Goal: Transaction & Acquisition: Purchase product/service

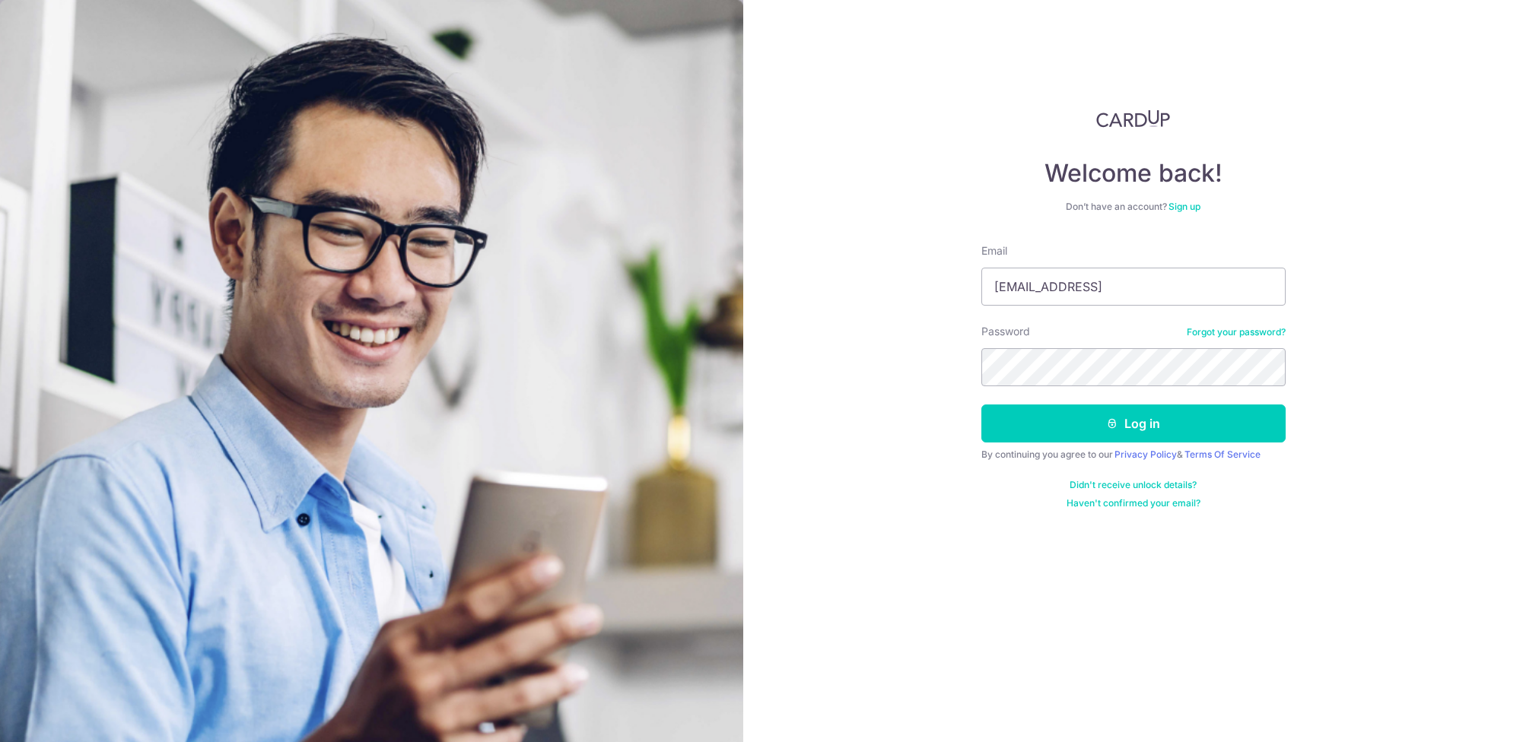
type input "drtanchinhwee@gmail.c0m"
click at [1119, 420] on button "Log in" at bounding box center [1133, 424] width 304 height 38
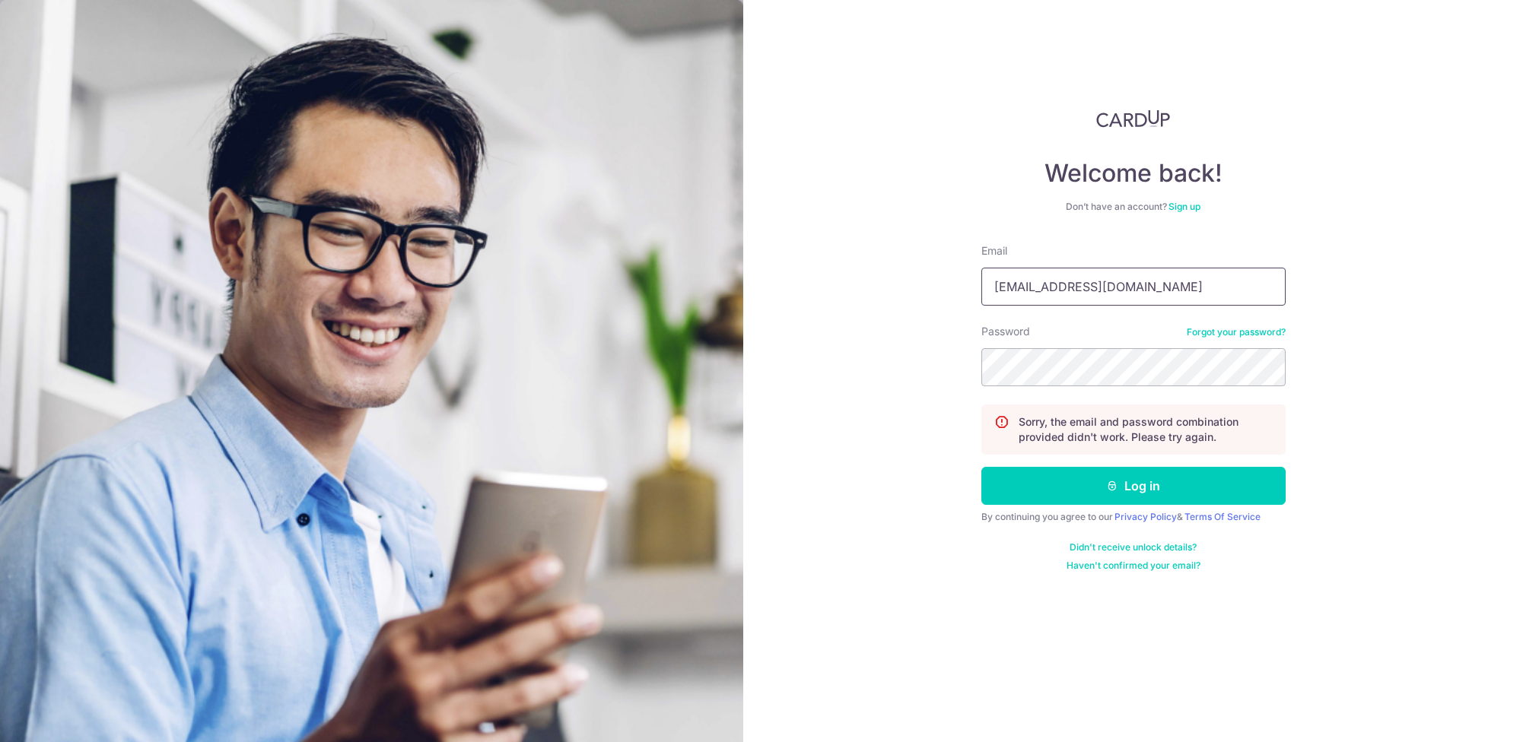
type input "drtanchinhwee@gmail.com"
click at [1135, 482] on button "Log in" at bounding box center [1133, 486] width 304 height 38
click at [1232, 334] on link "Forgot your password?" at bounding box center [1236, 332] width 99 height 12
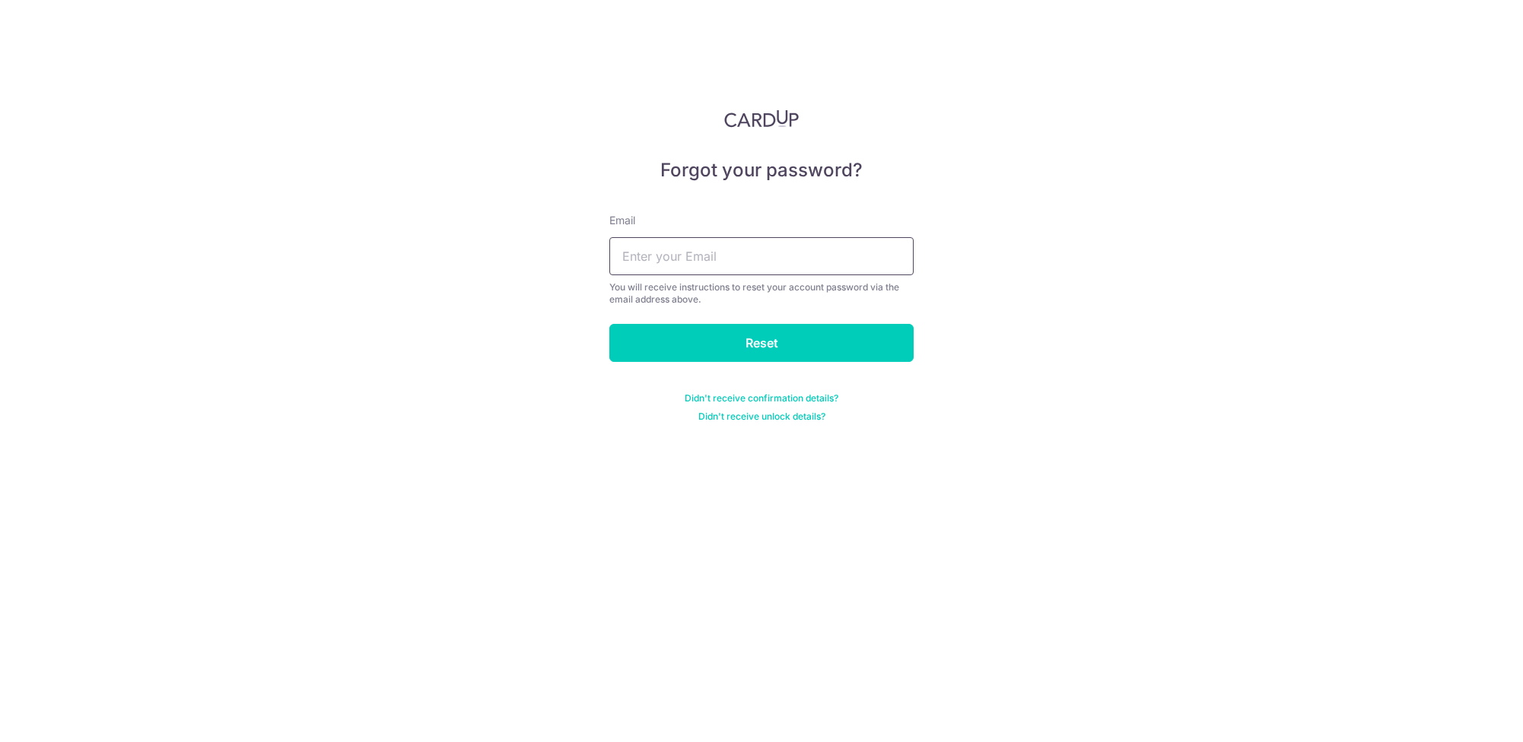
click at [780, 259] on input "text" at bounding box center [761, 256] width 304 height 38
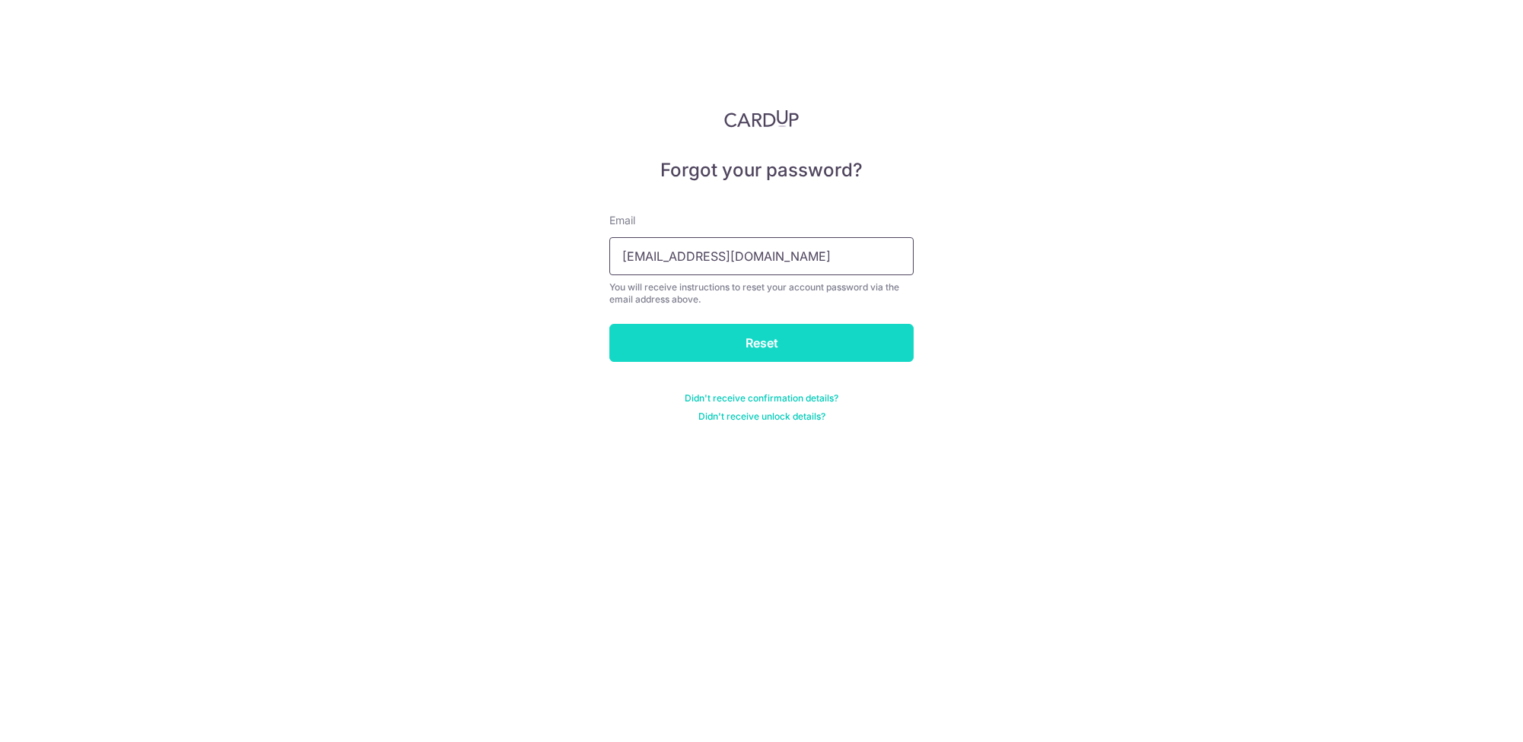
type input "drtanchinhwee@gmail.com"
click at [742, 333] on input "Reset" at bounding box center [761, 343] width 304 height 38
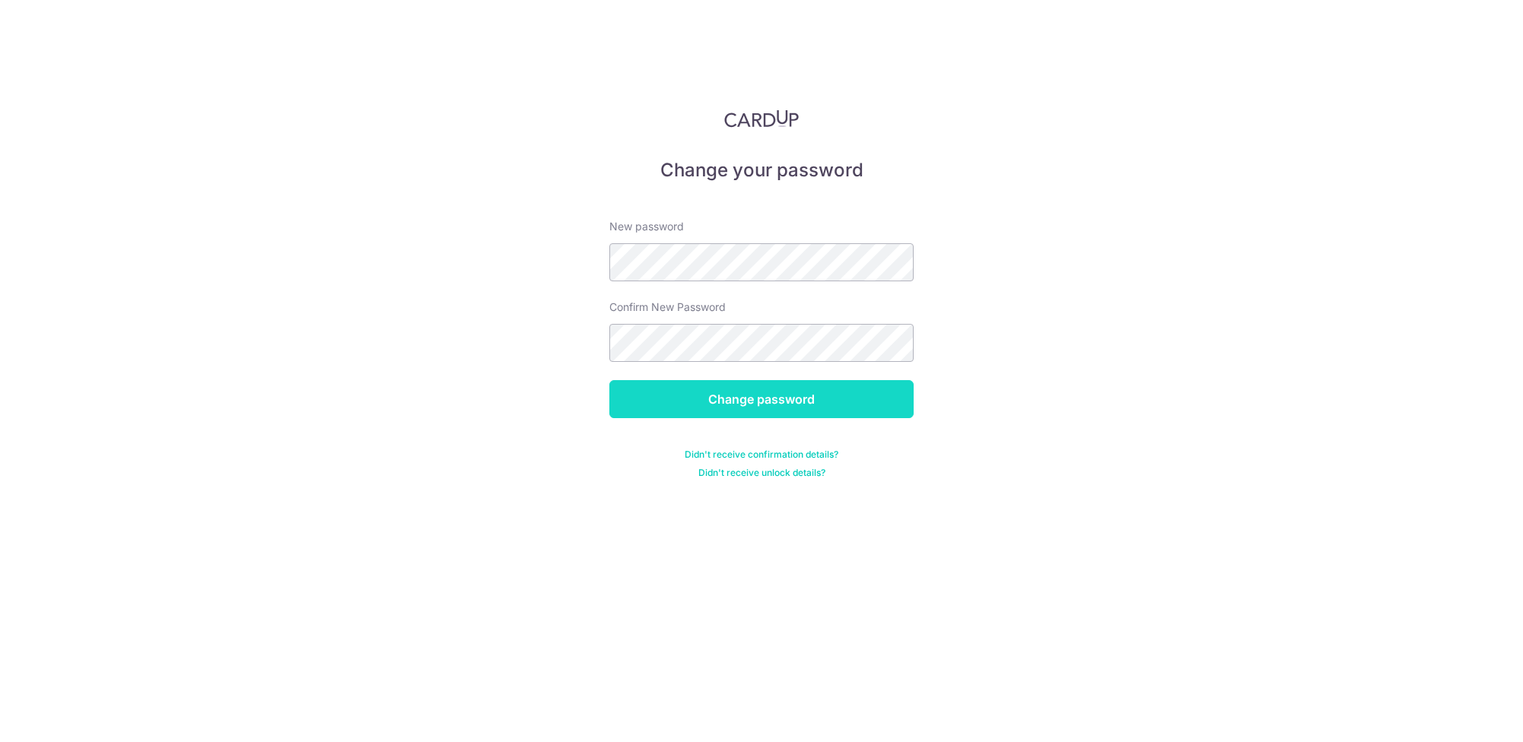
click at [741, 409] on input "Change password" at bounding box center [761, 399] width 304 height 38
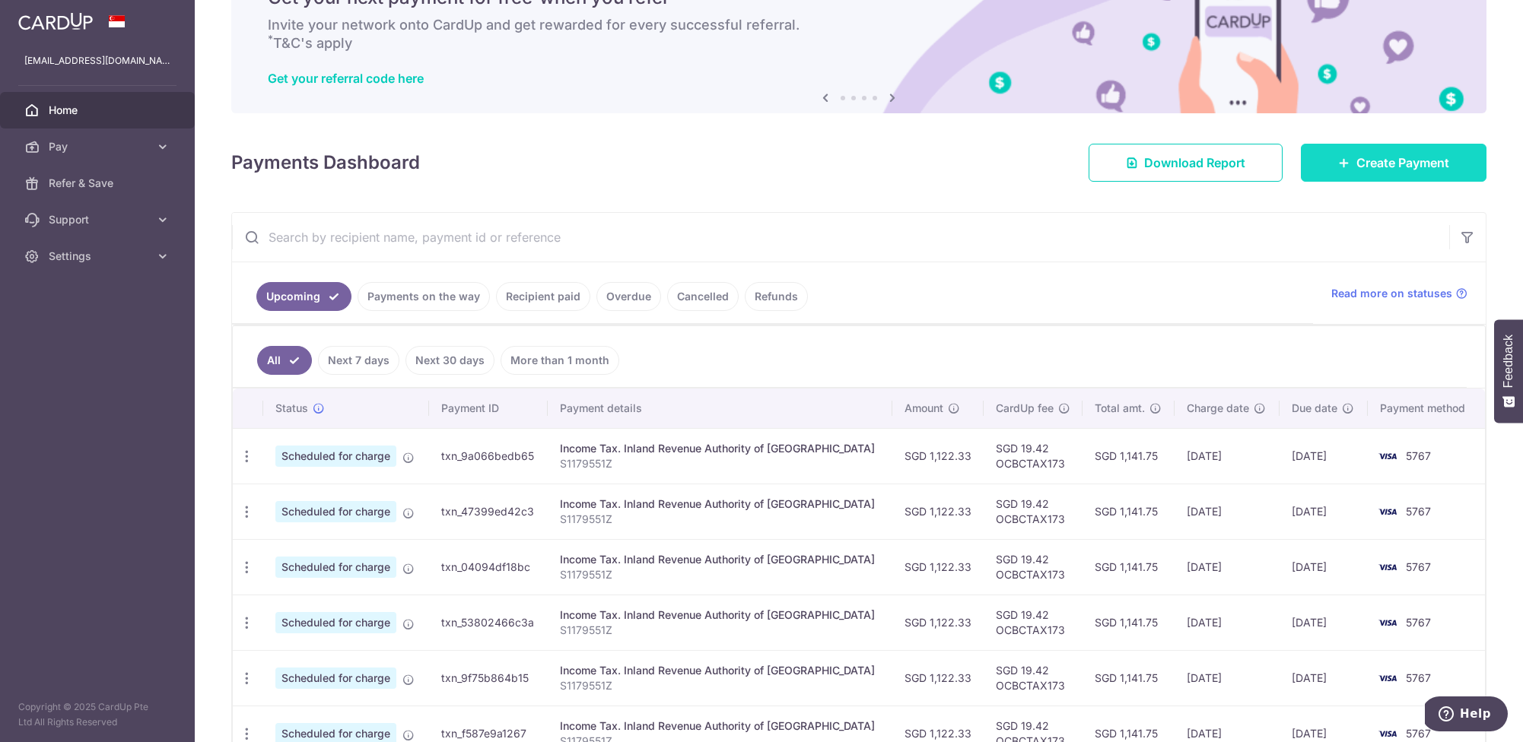
click at [1373, 164] on span "Create Payment" at bounding box center [1402, 163] width 93 height 18
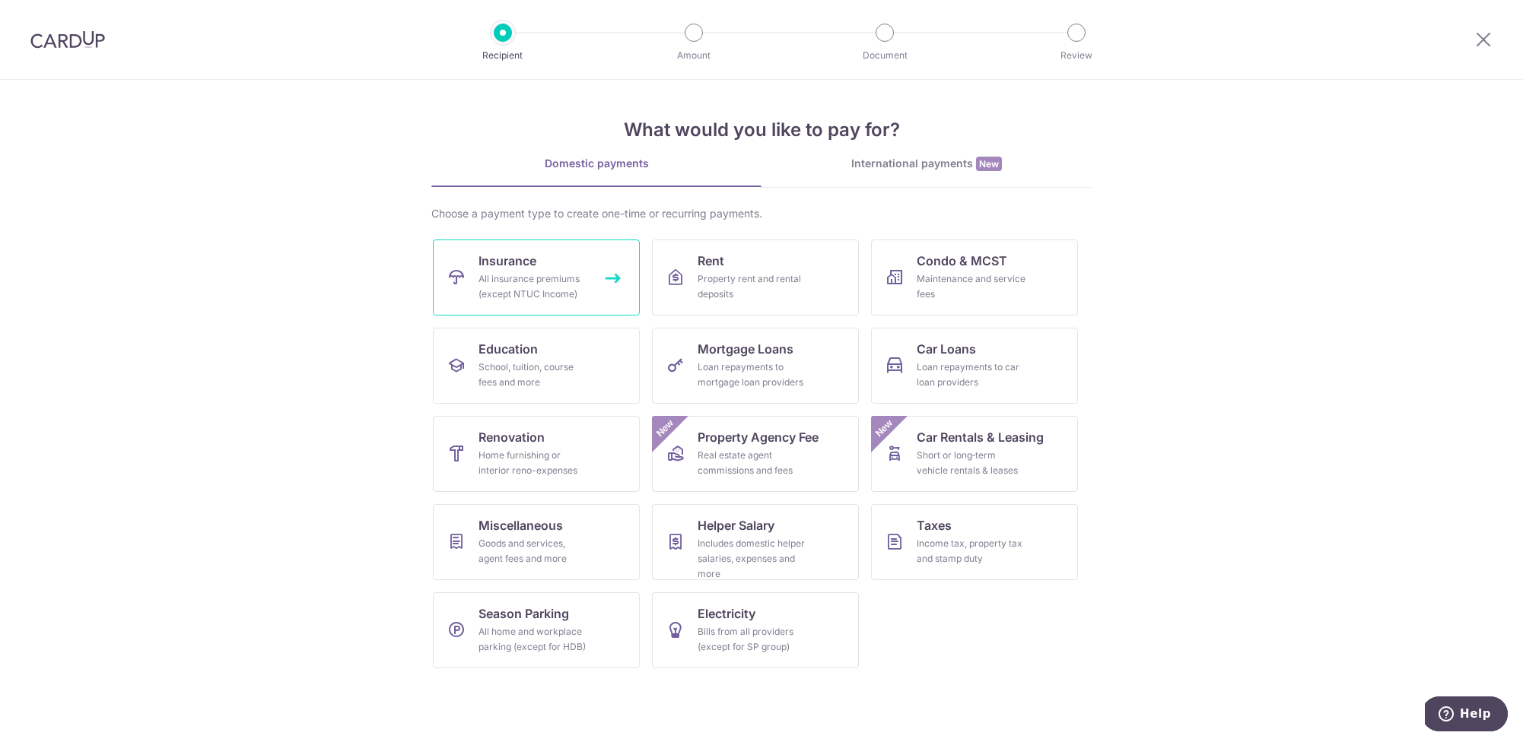
click at [501, 268] on span "Insurance" at bounding box center [507, 261] width 58 height 18
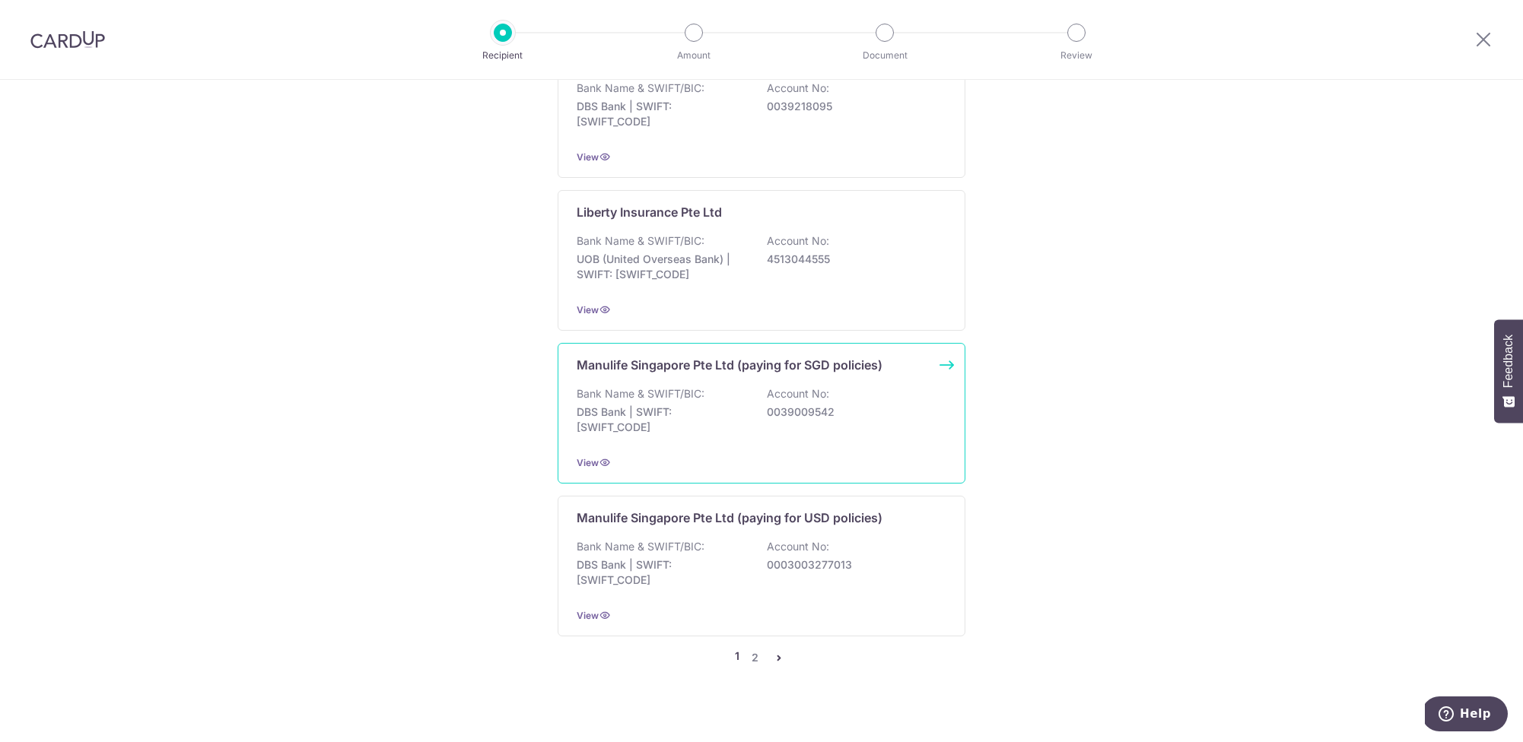
scroll to position [1368, 0]
click at [758, 650] on link "2" at bounding box center [754, 659] width 18 height 18
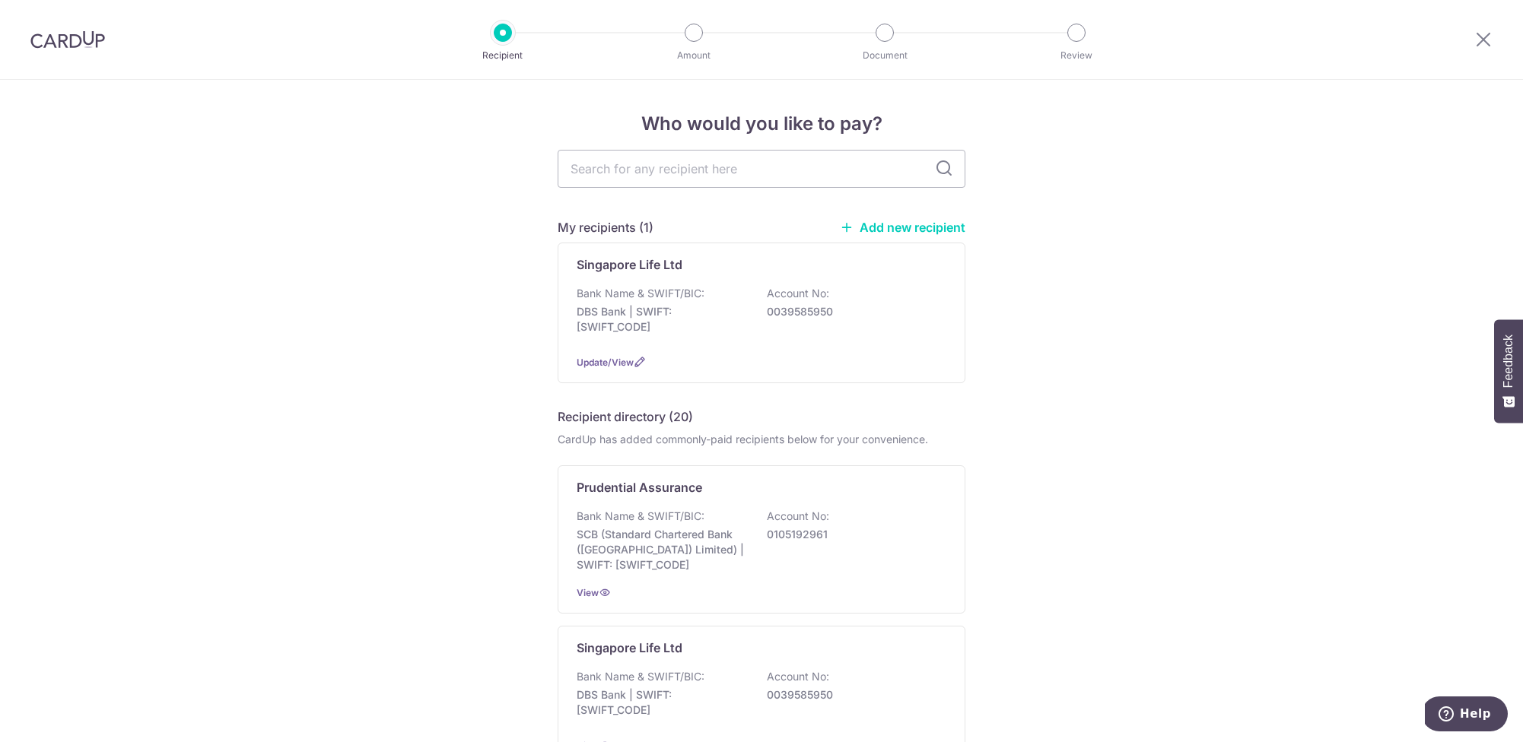
scroll to position [0, 0]
click at [1483, 37] on icon at bounding box center [1483, 39] width 18 height 19
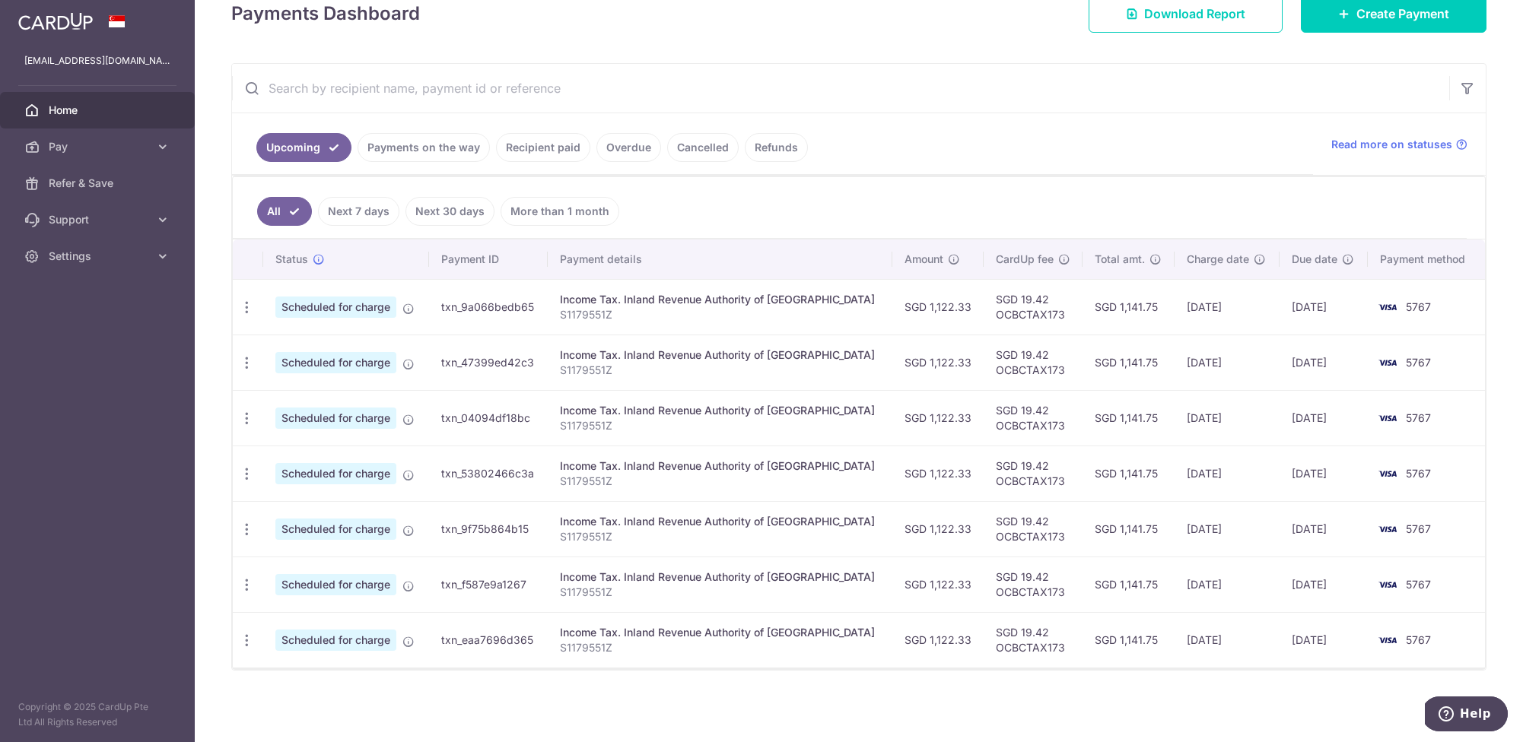
scroll to position [212, 0]
click at [521, 146] on link "Recipient paid" at bounding box center [543, 147] width 94 height 29
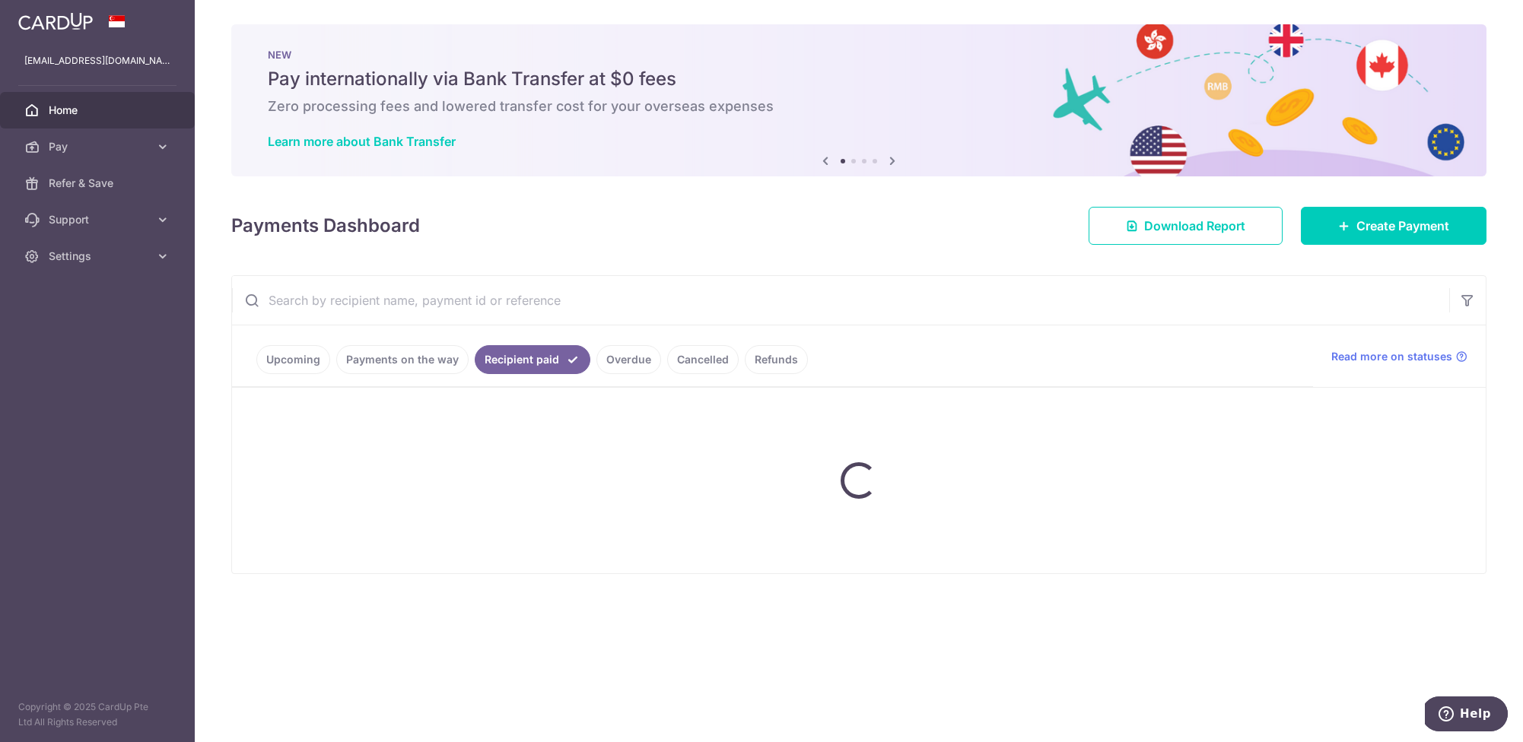
scroll to position [92, 0]
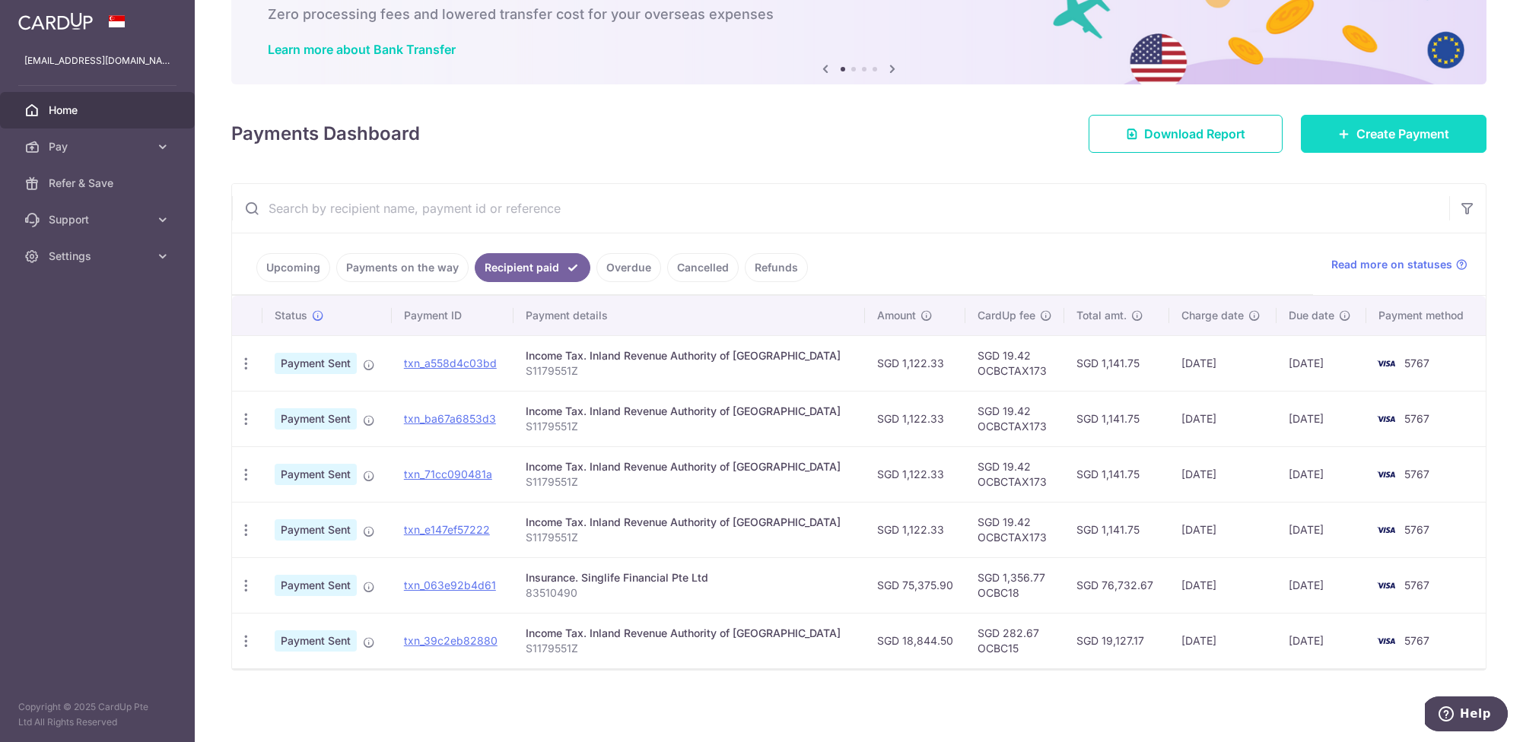
click at [1388, 132] on span "Create Payment" at bounding box center [1402, 134] width 93 height 18
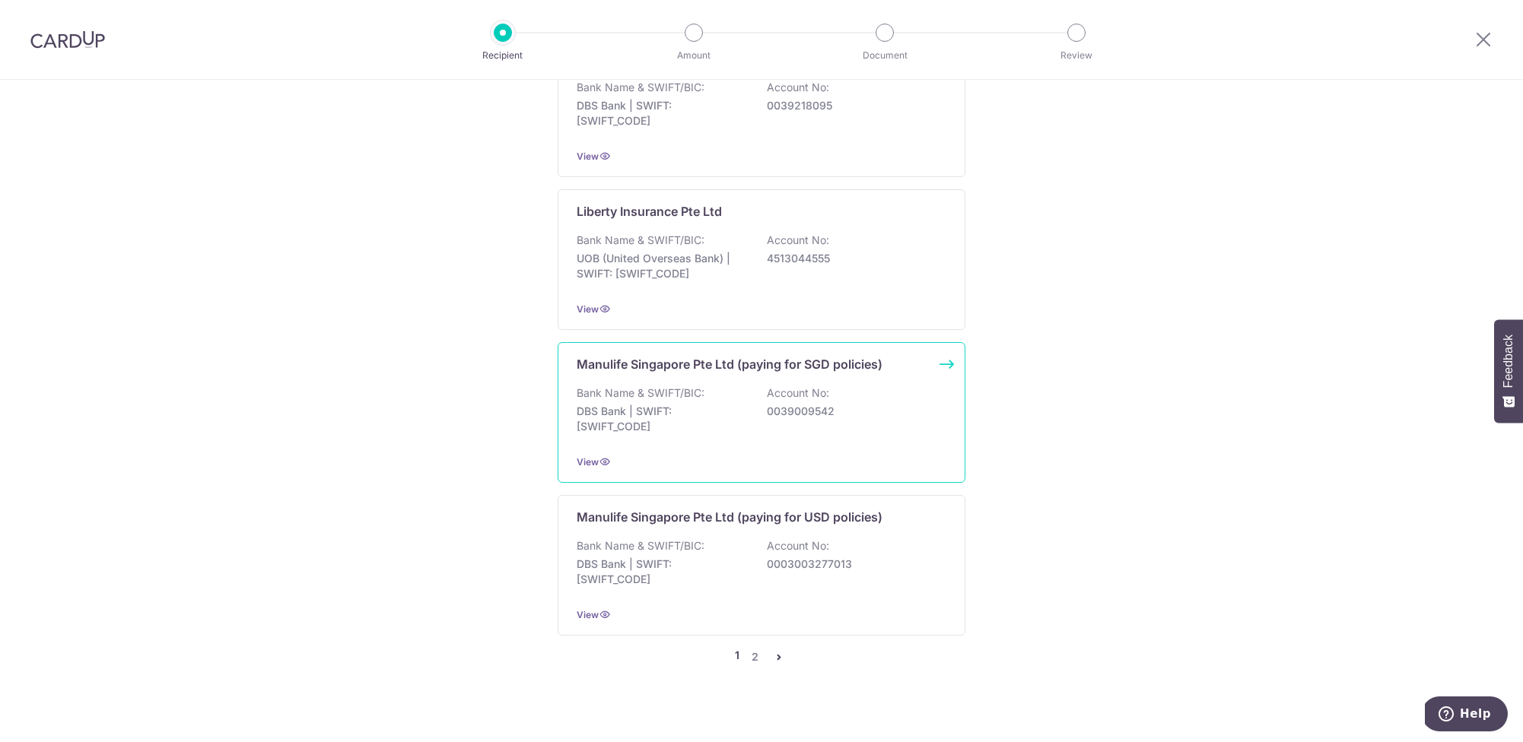
scroll to position [1368, 0]
click at [752, 650] on link "2" at bounding box center [754, 659] width 18 height 18
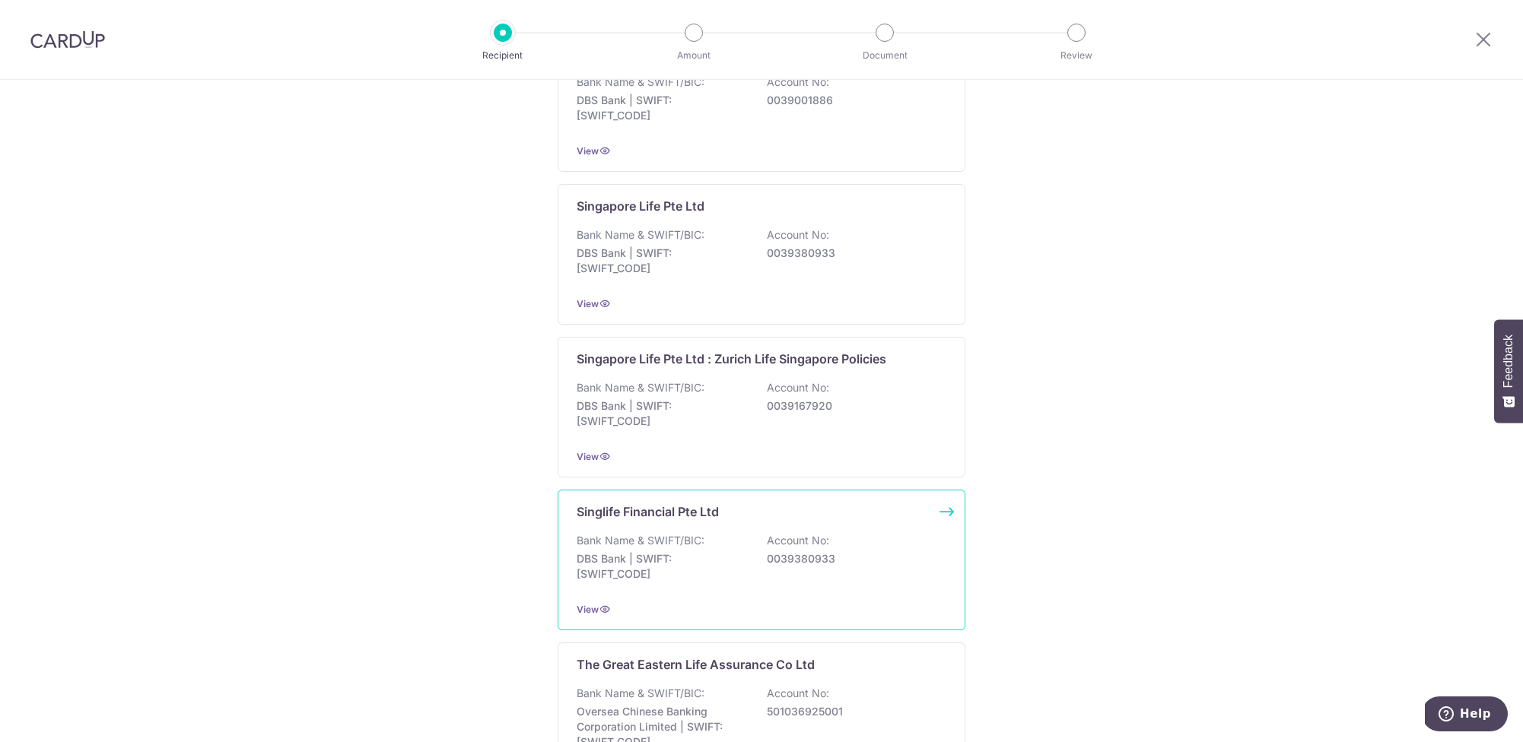
scroll to position [1062, 0]
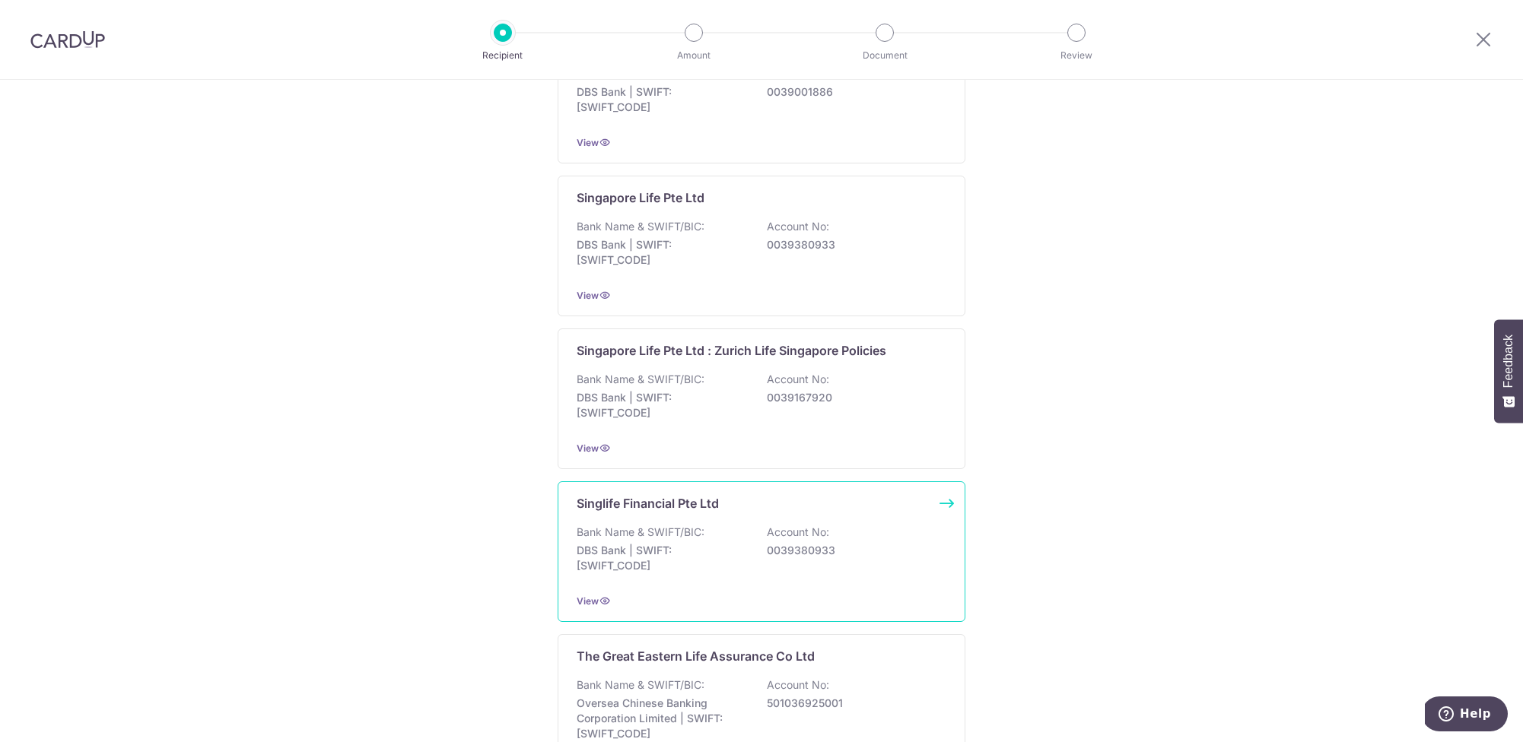
click at [672, 504] on p "Singlife Financial Pte Ltd" at bounding box center [648, 503] width 142 height 18
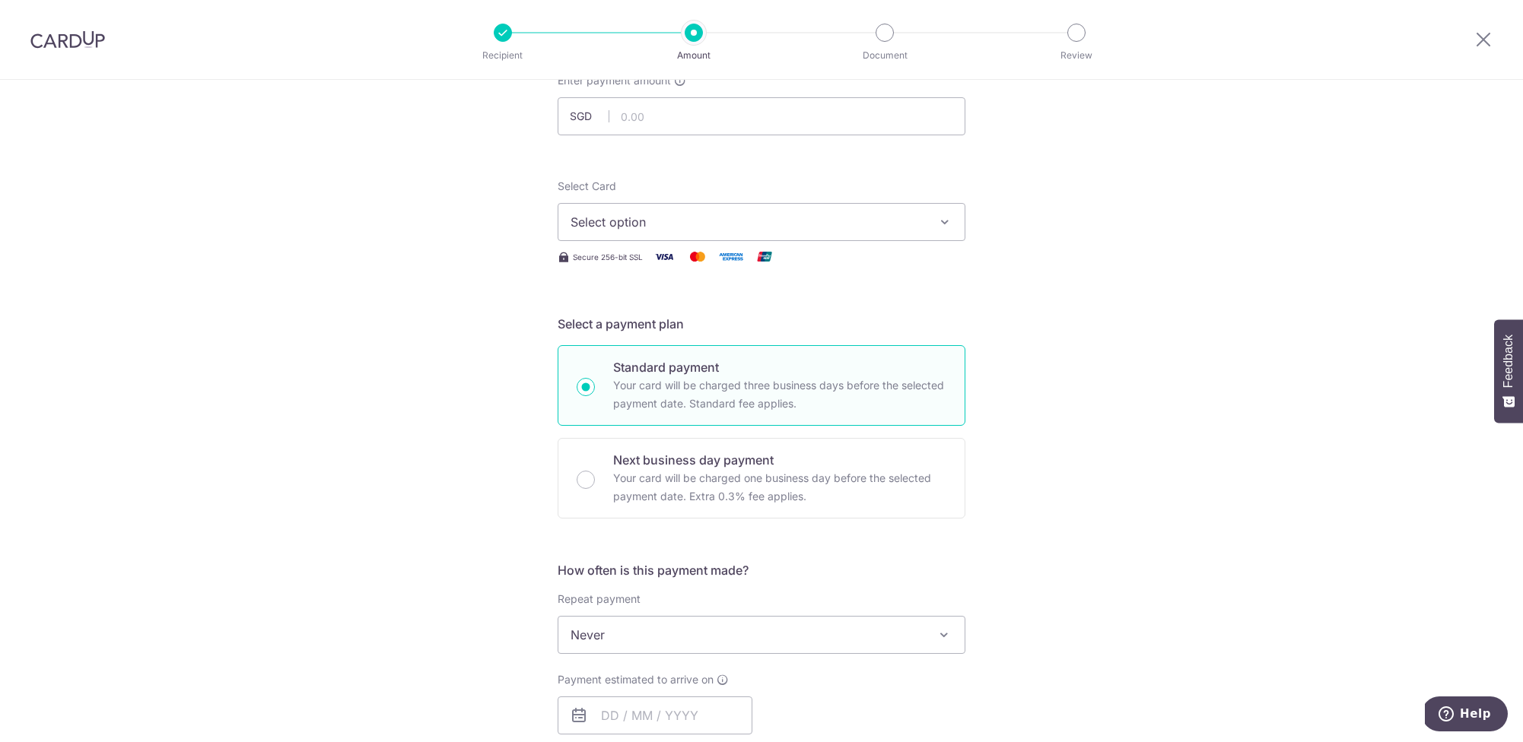
scroll to position [191, 0]
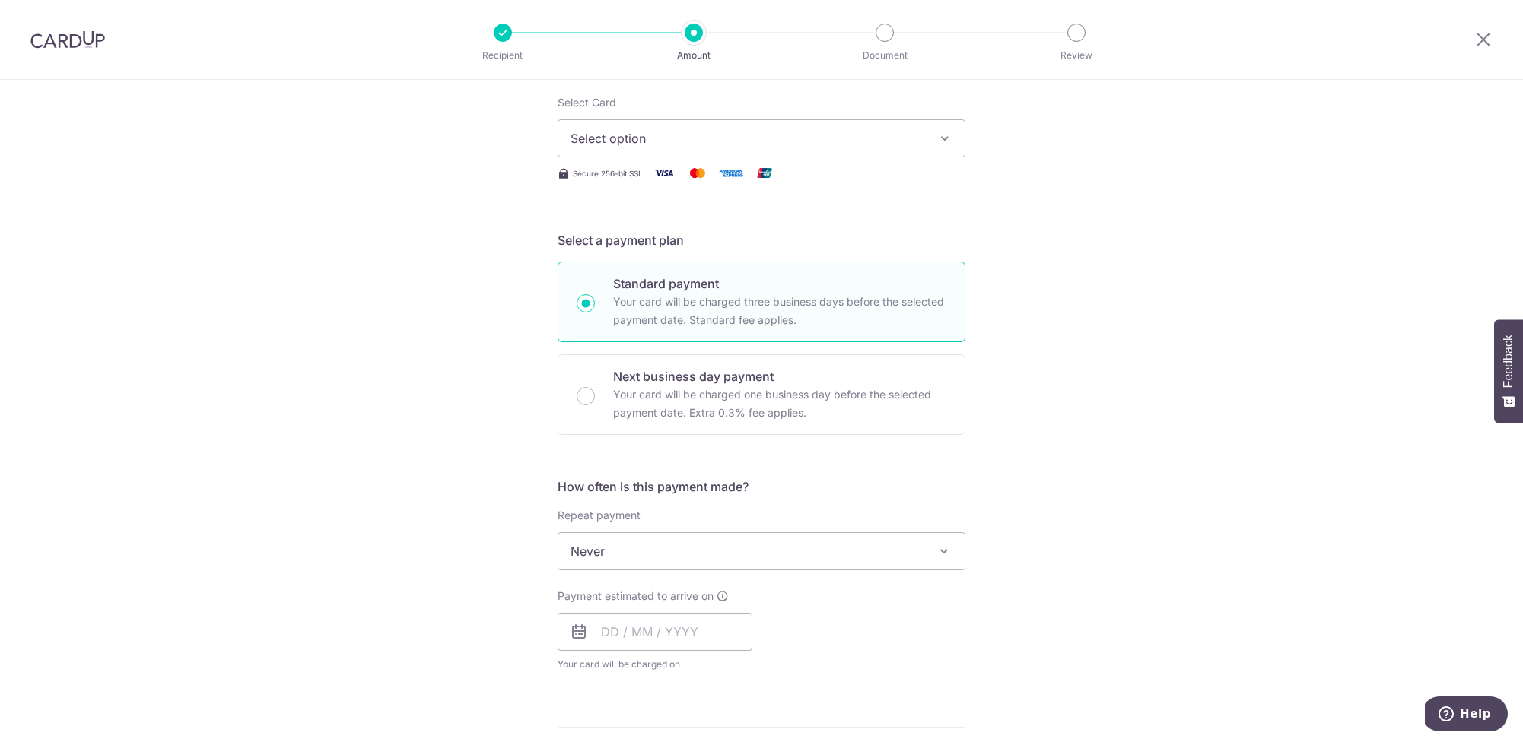
click at [619, 555] on span "Never" at bounding box center [761, 551] width 406 height 37
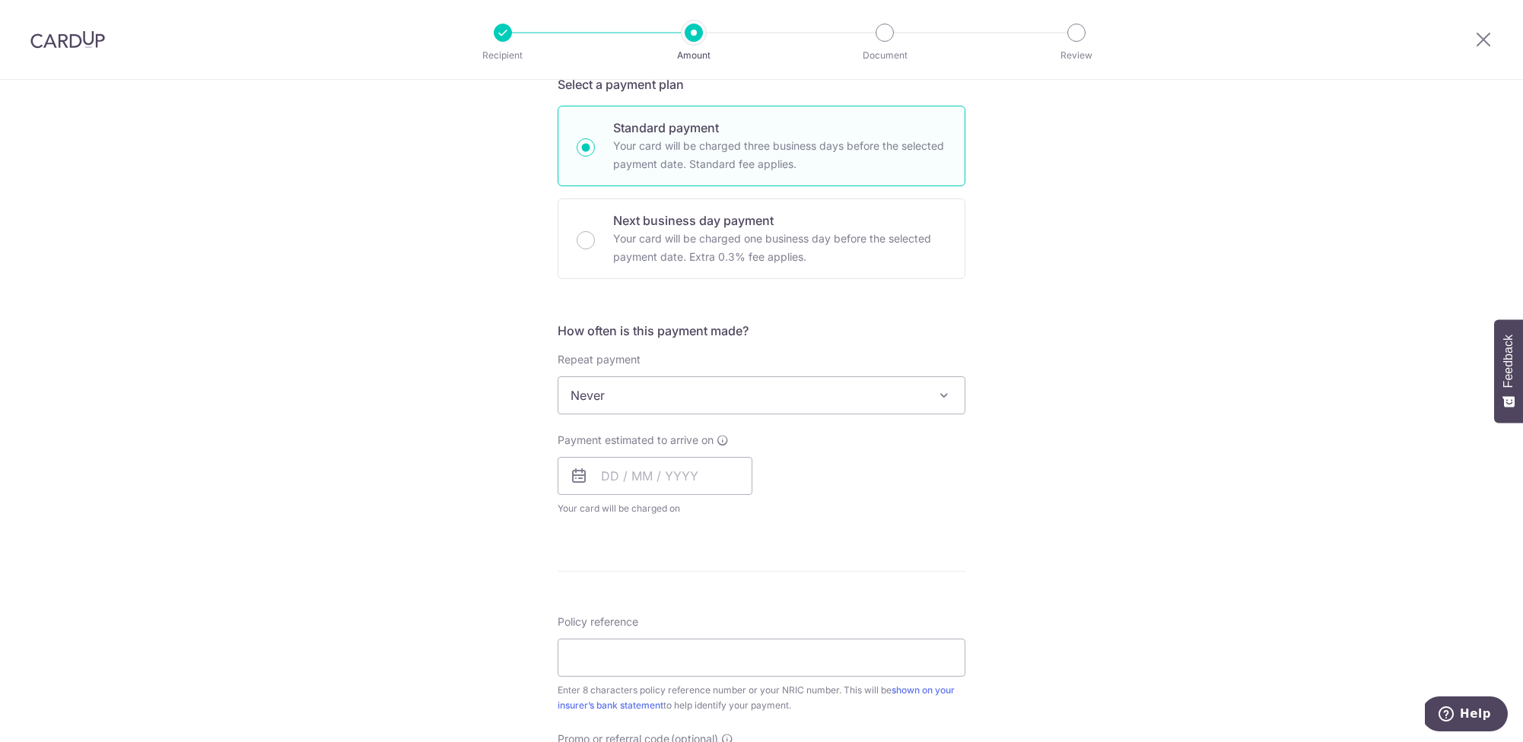
scroll to position [393, 0]
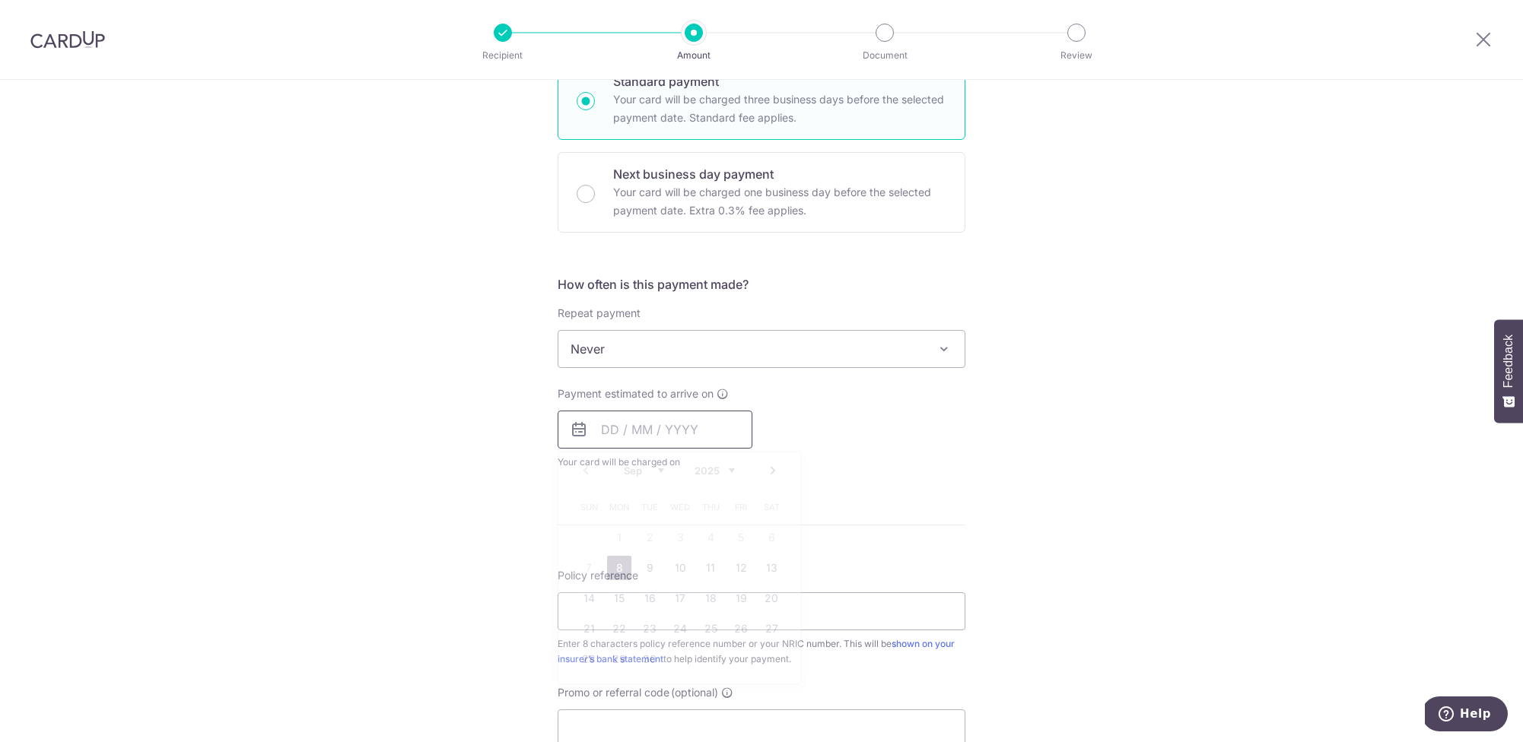
click at [618, 431] on input "text" at bounding box center [655, 430] width 195 height 38
click at [736, 632] on link "26" at bounding box center [741, 629] width 24 height 24
type input "[DATE]"
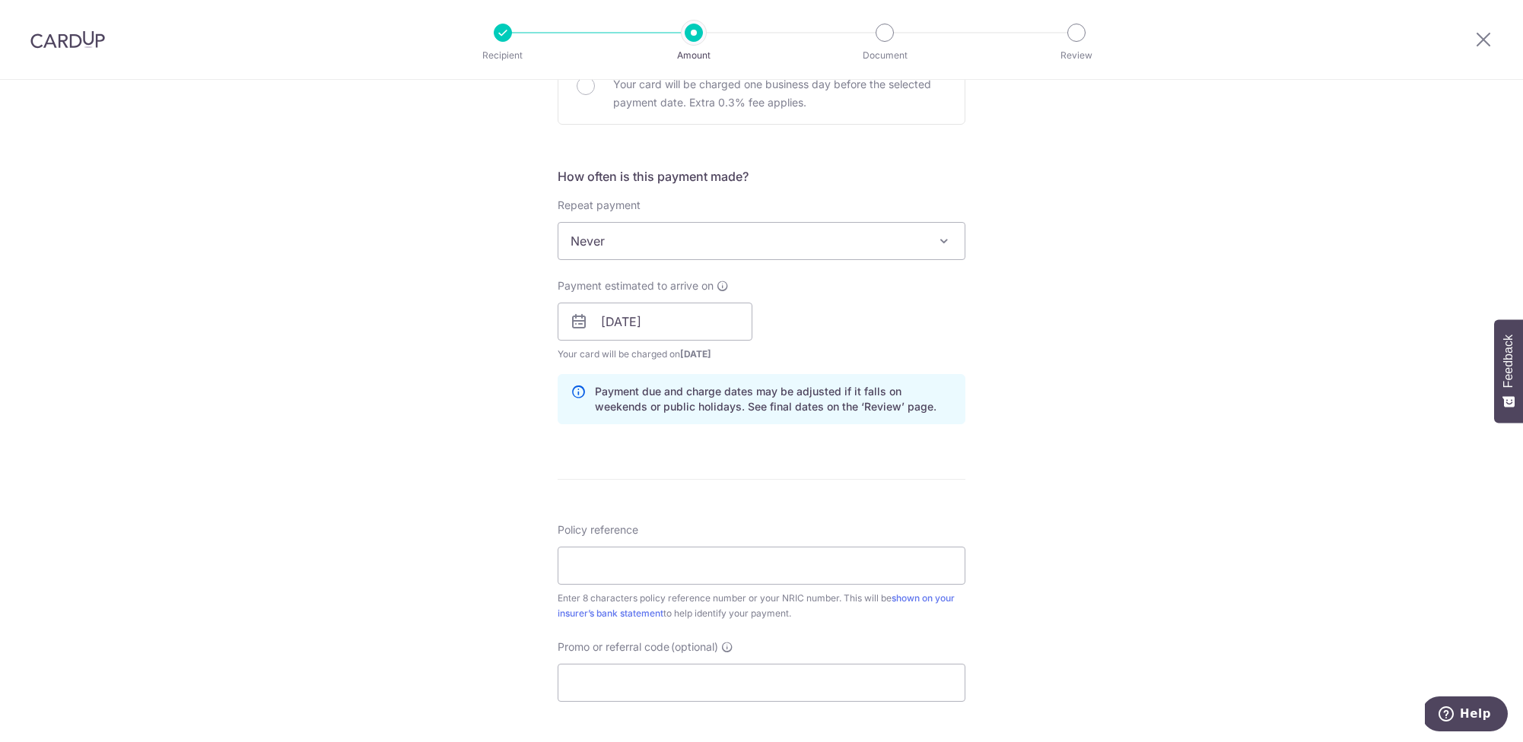
scroll to position [505, 0]
click at [604, 571] on input "Policy reference" at bounding box center [762, 562] width 408 height 38
type input "83510490"
click at [668, 678] on input "Promo or referral code (optional)" at bounding box center [762, 679] width 408 height 38
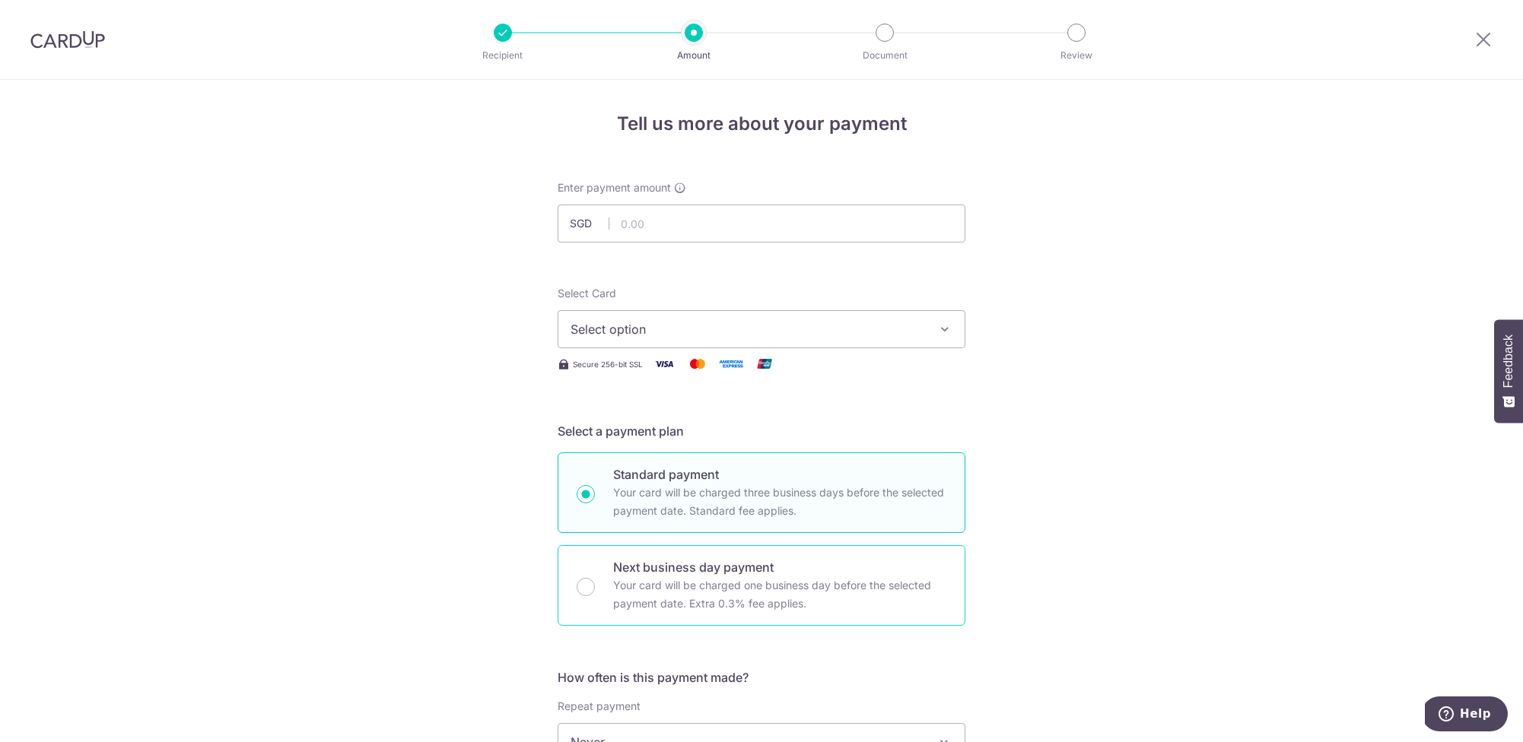
scroll to position [0, 0]
type input "OCBC195"
click at [643, 227] on input "text" at bounding box center [762, 224] width 408 height 38
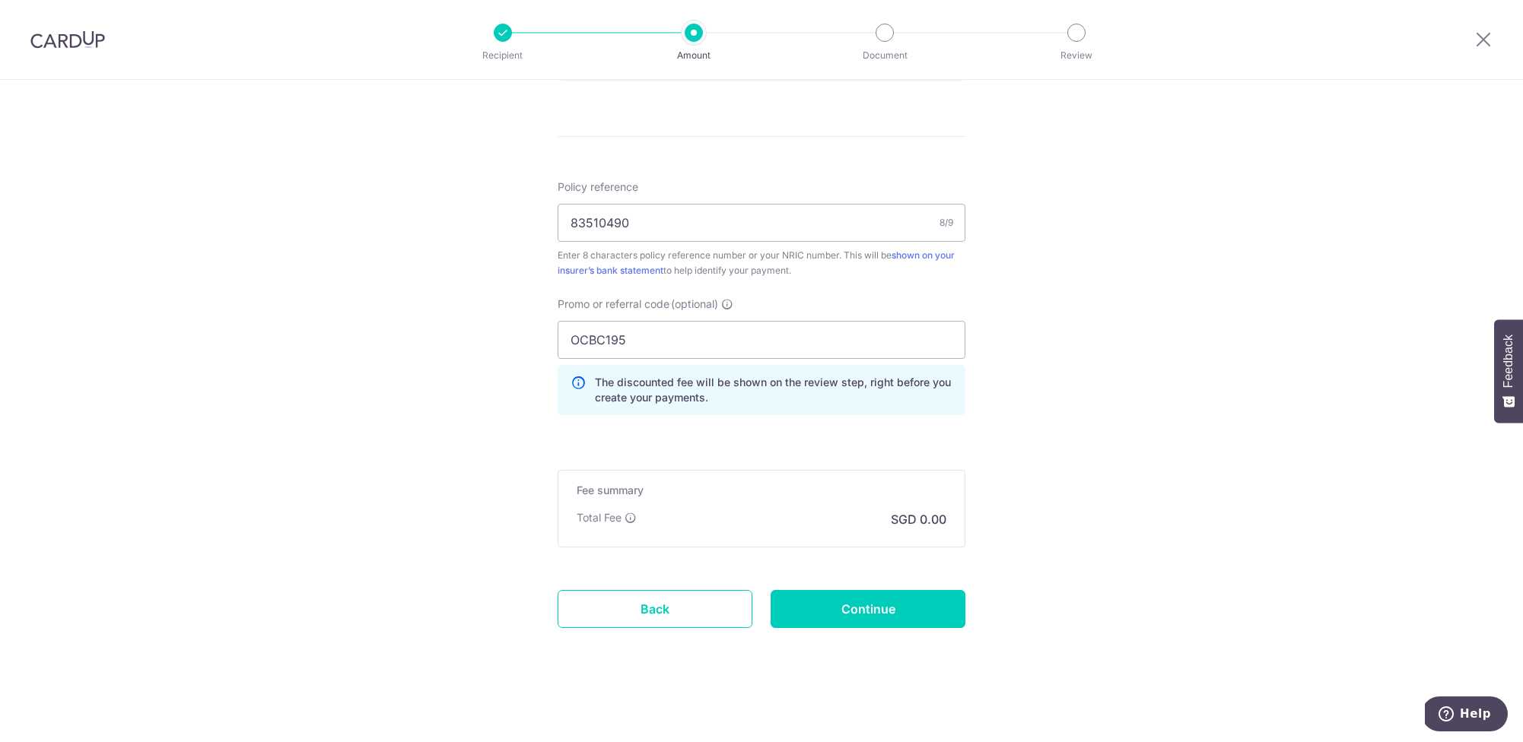
scroll to position [844, 0]
type input "75,375.90"
click at [869, 606] on input "Continue" at bounding box center [868, 609] width 195 height 38
type input "Create Schedule"
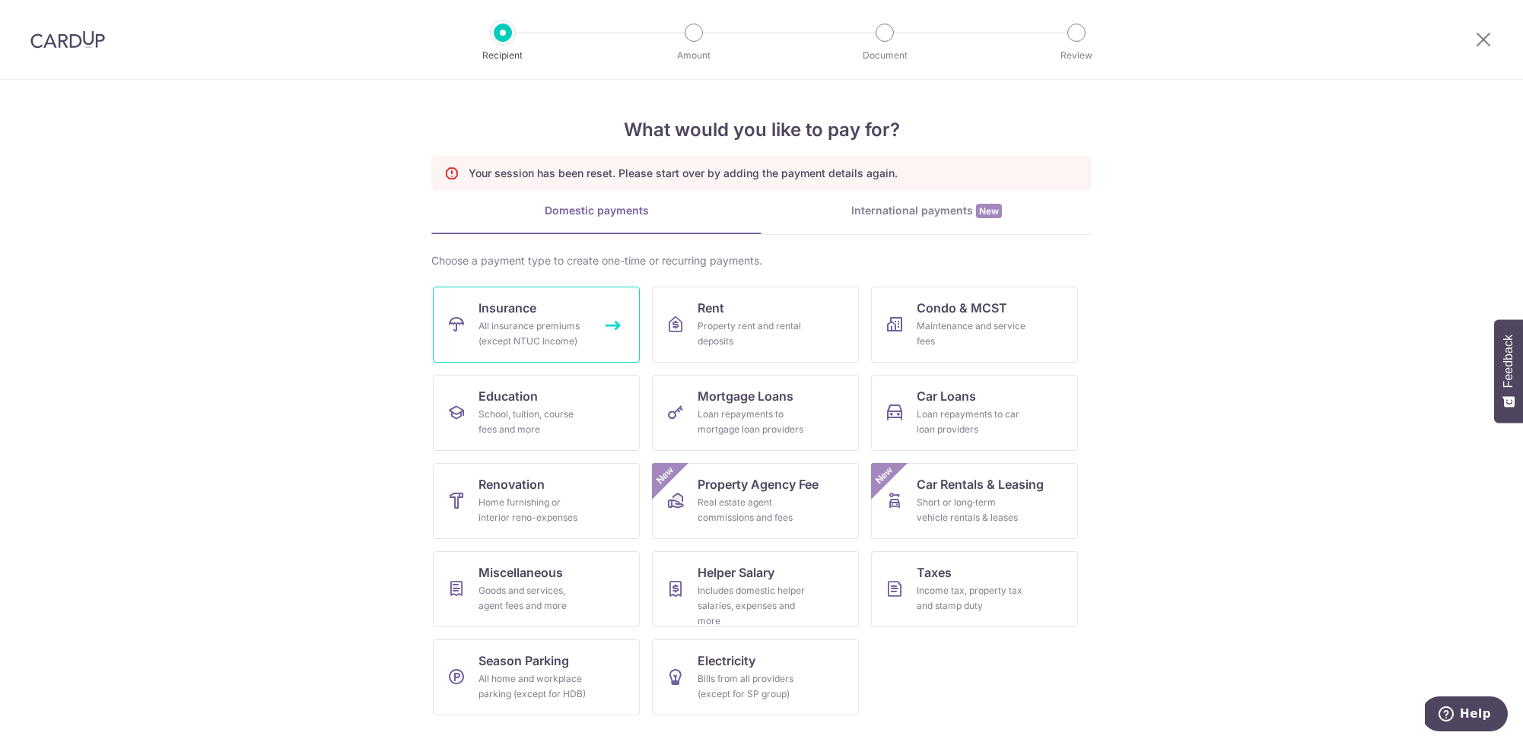
click at [525, 310] on span "Insurance" at bounding box center [507, 308] width 58 height 18
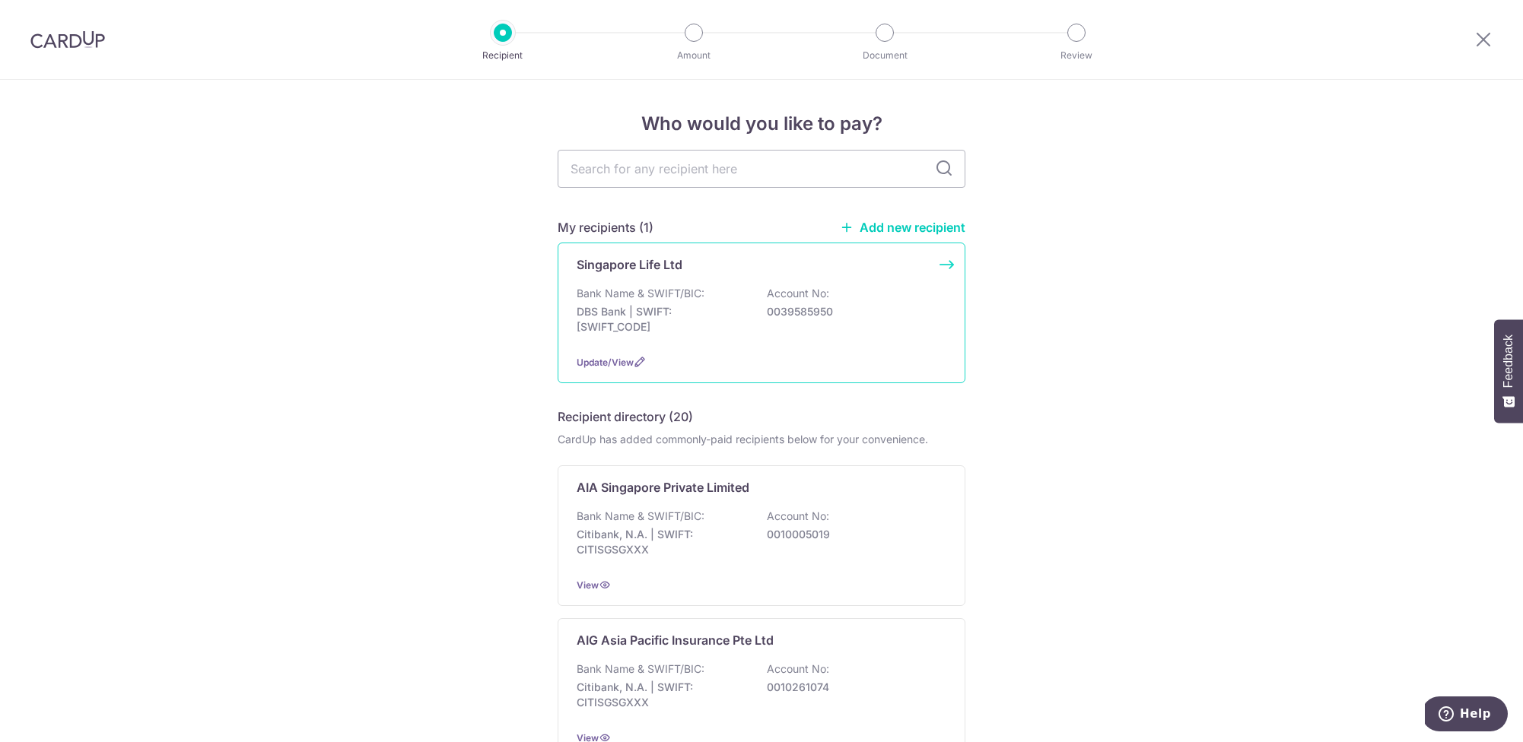
scroll to position [38, 0]
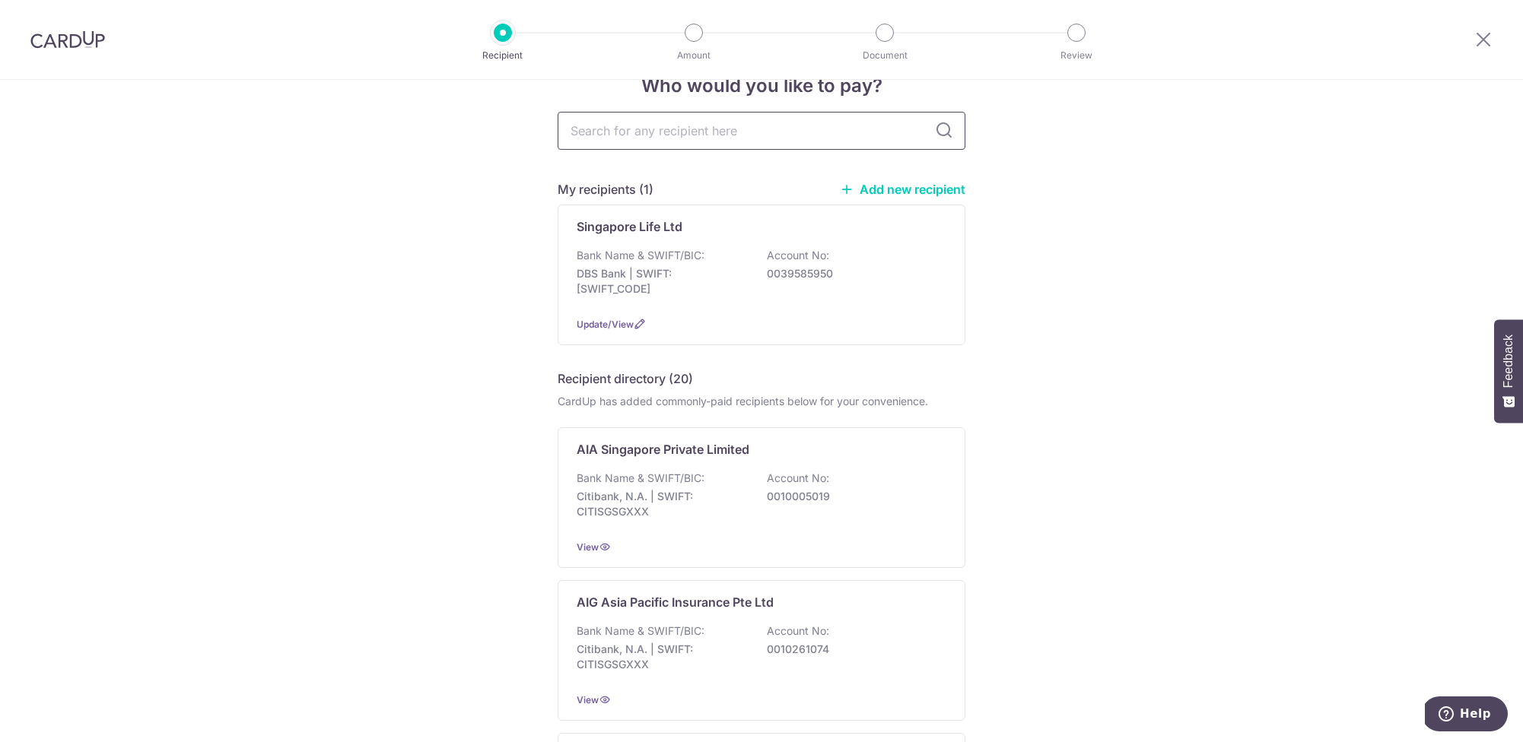
click at [644, 122] on input "text" at bounding box center [762, 131] width 408 height 38
type input "SINGLIFE"
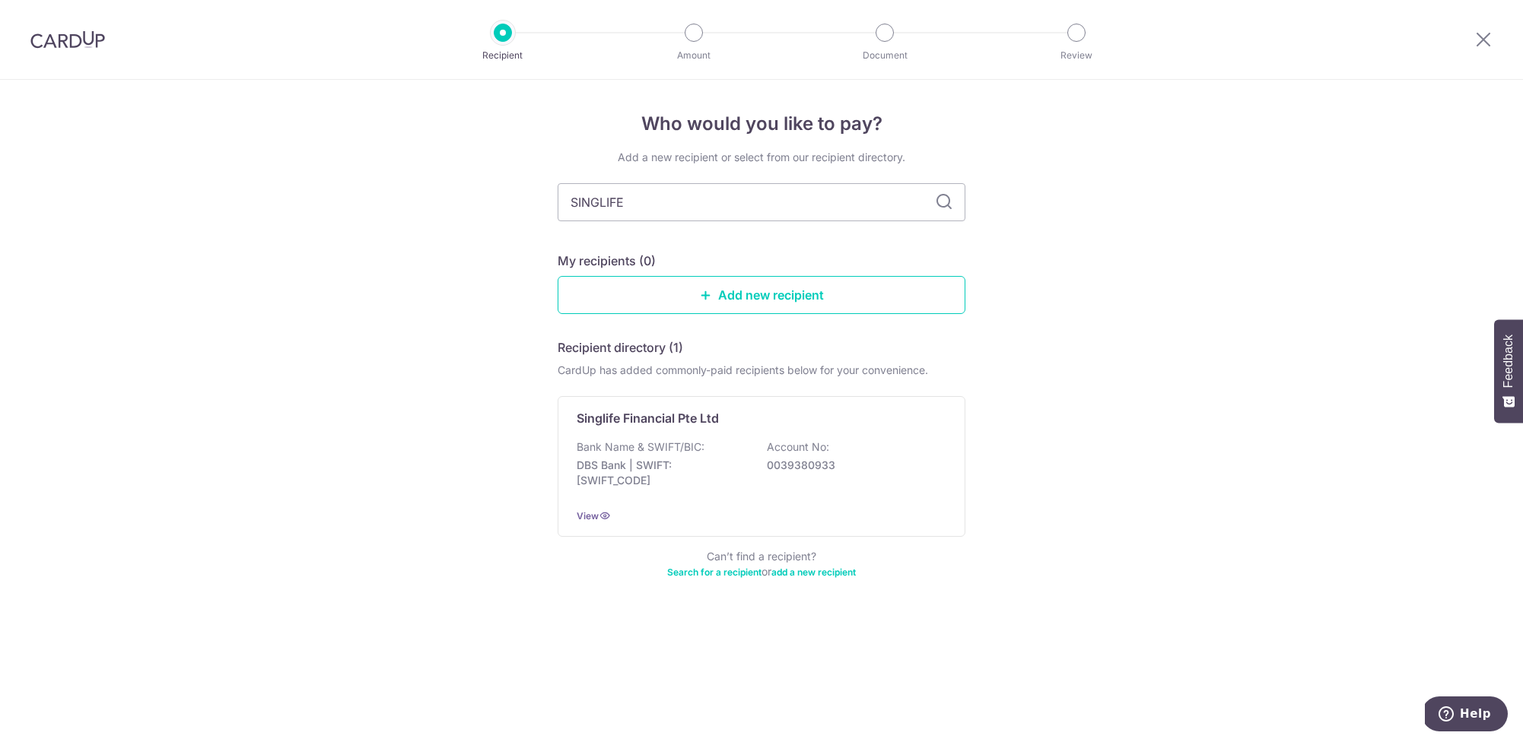
scroll to position [0, 0]
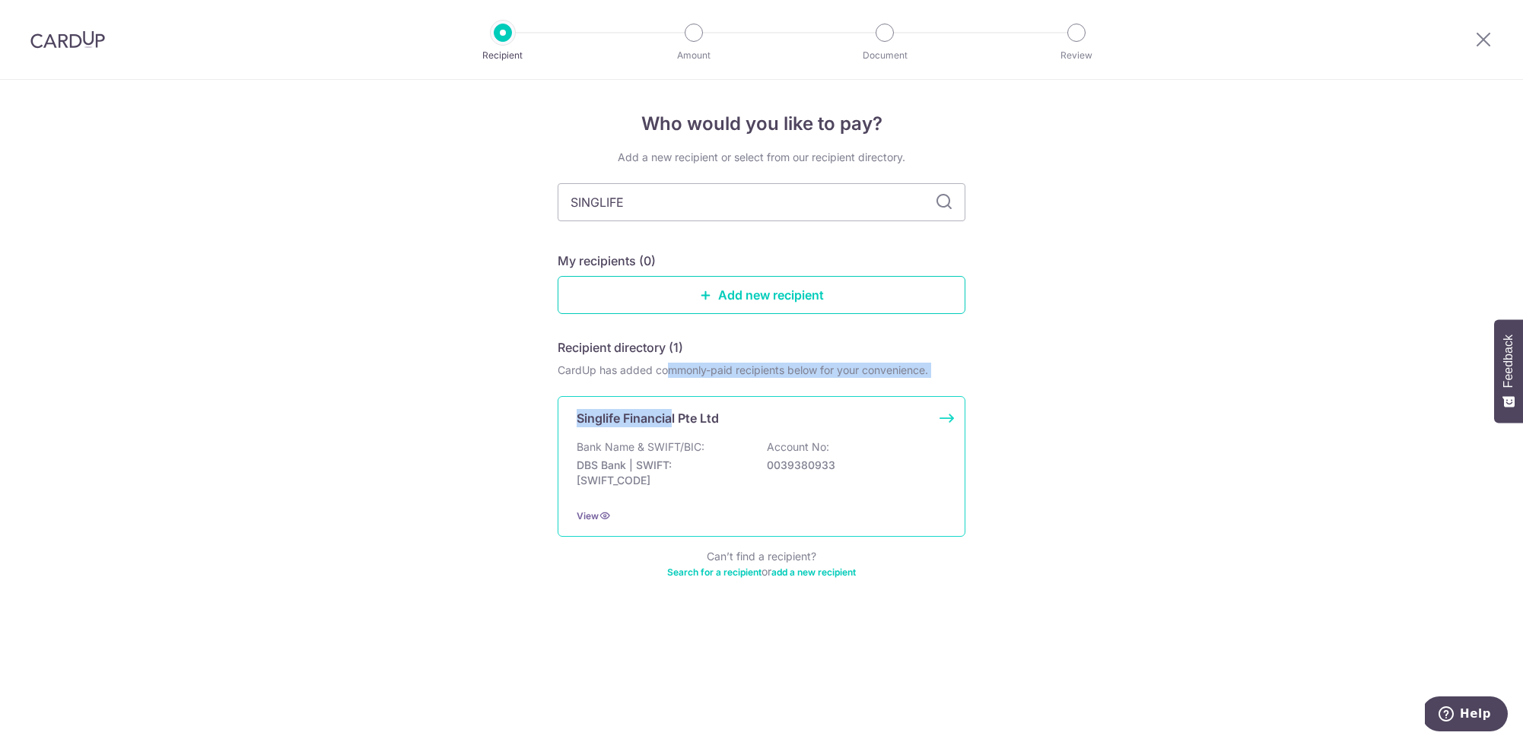
drag, startPoint x: 669, startPoint y: 374, endPoint x: 675, endPoint y: 425, distance: 51.2
click at [675, 424] on div "Recipient directory (1) CardUp has added commonly-paid recipients below for you…" at bounding box center [762, 459] width 408 height 241
click at [656, 438] on div "Singlife Financial Pte Ltd Bank Name & SWIFT/BIC: DBS Bank | SWIFT: DBSSSGSGXXX…" at bounding box center [762, 466] width 408 height 141
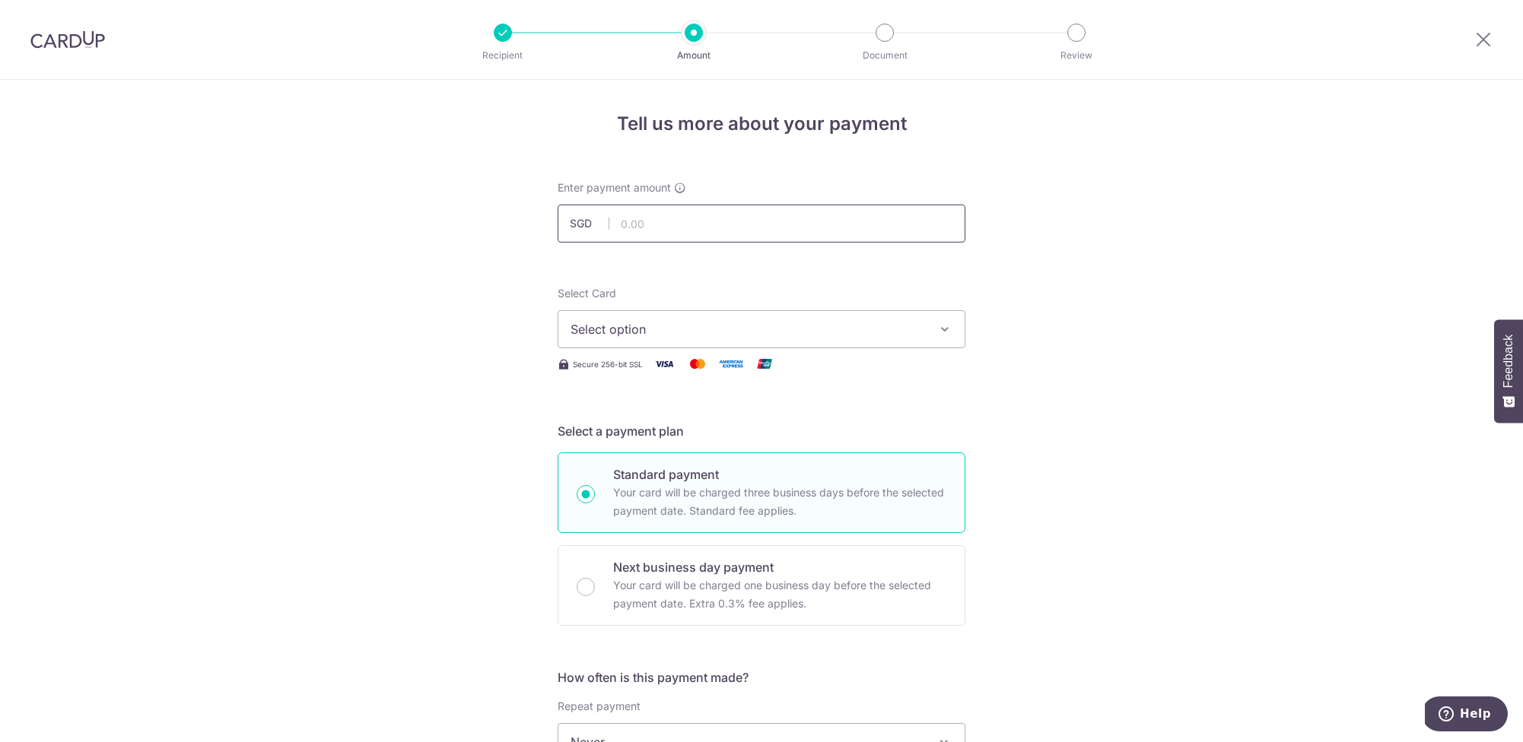
click at [639, 237] on input "text" at bounding box center [762, 224] width 408 height 38
type input "75,375.90"
click at [630, 328] on span "Select option" at bounding box center [748, 329] width 354 height 18
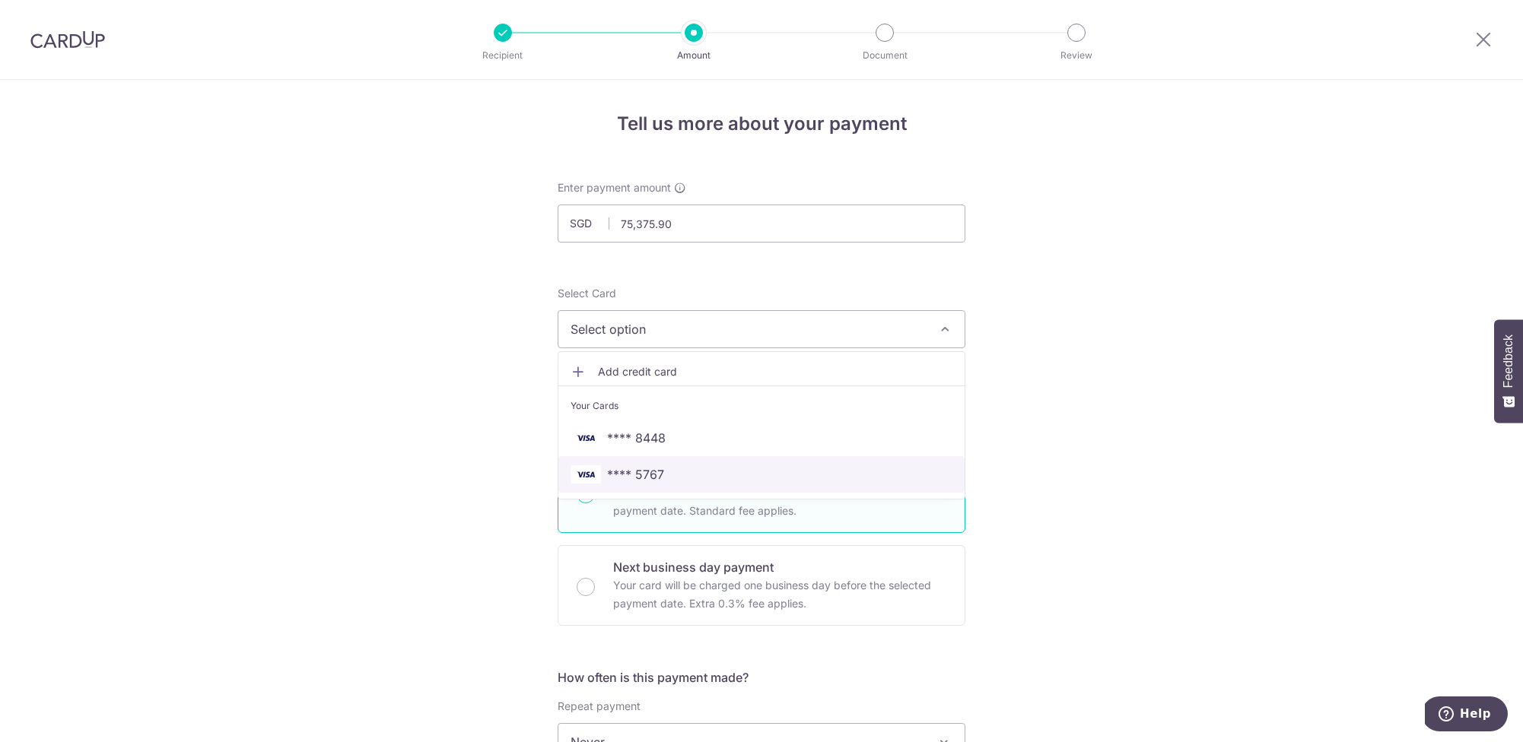
click at [650, 477] on span "**** 5767" at bounding box center [635, 475] width 57 height 18
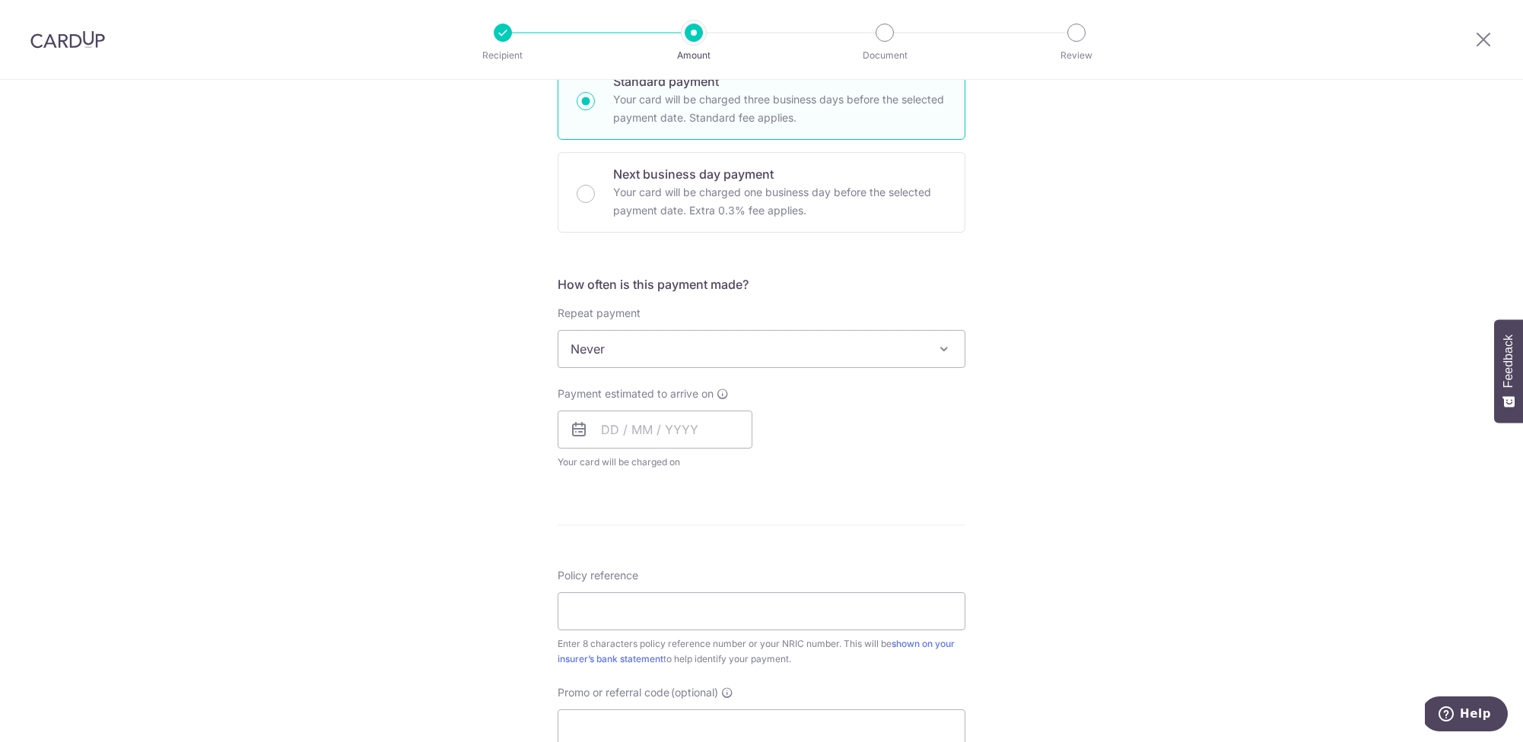
scroll to position [418, 0]
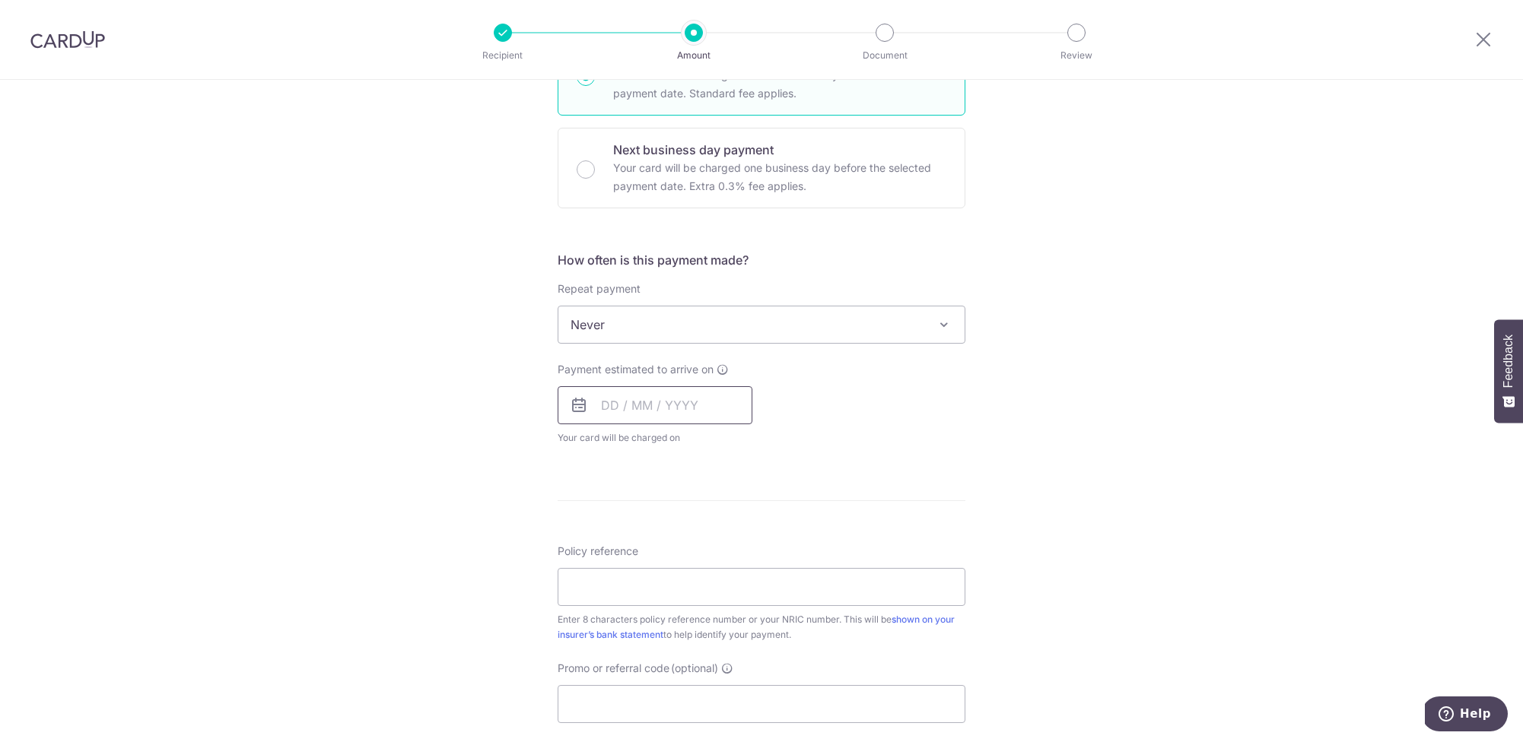
click at [625, 413] on input "text" at bounding box center [655, 405] width 195 height 38
click at [739, 596] on link "26" at bounding box center [741, 605] width 24 height 24
type input "26/09/2025"
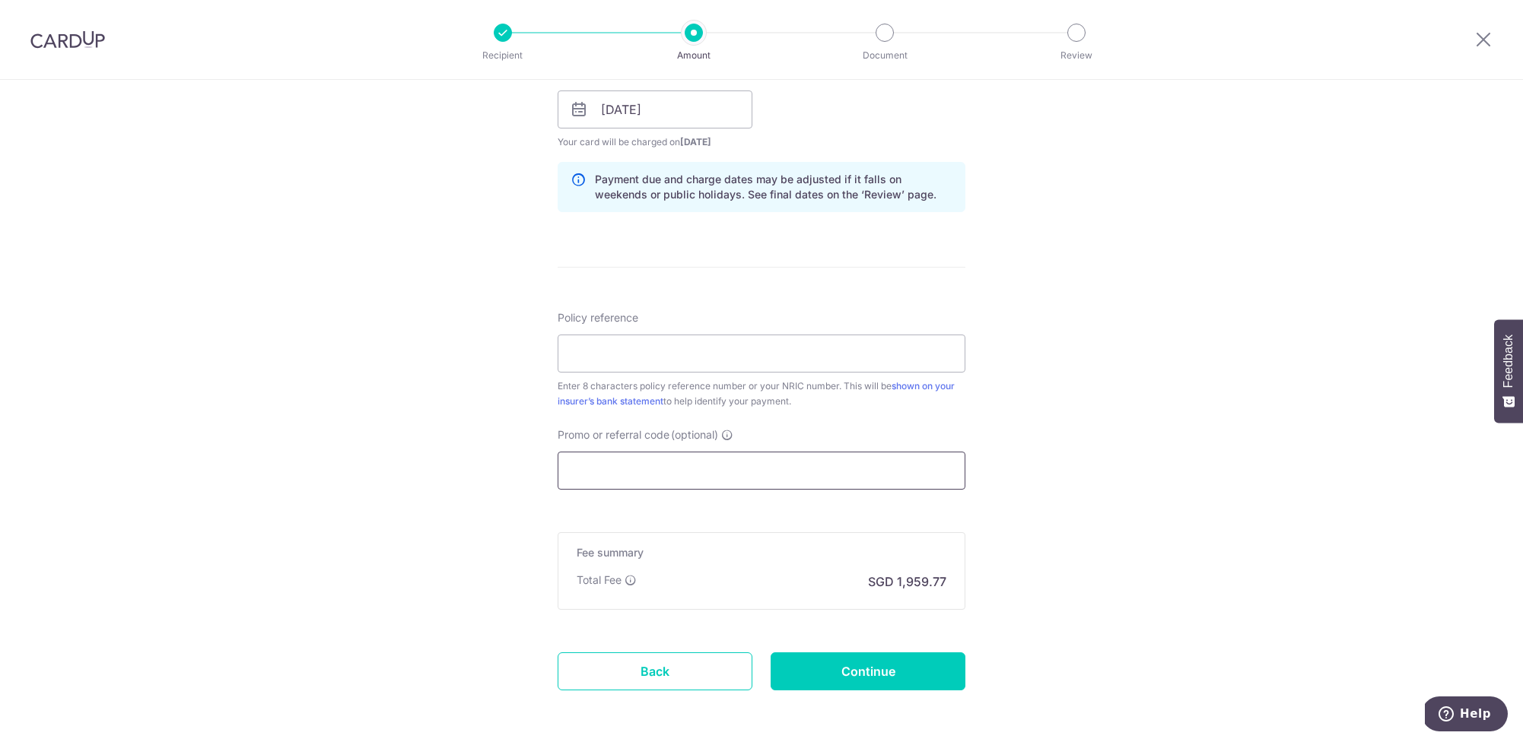
scroll to position [717, 0]
click at [616, 354] on input "Policy reference" at bounding box center [762, 350] width 408 height 38
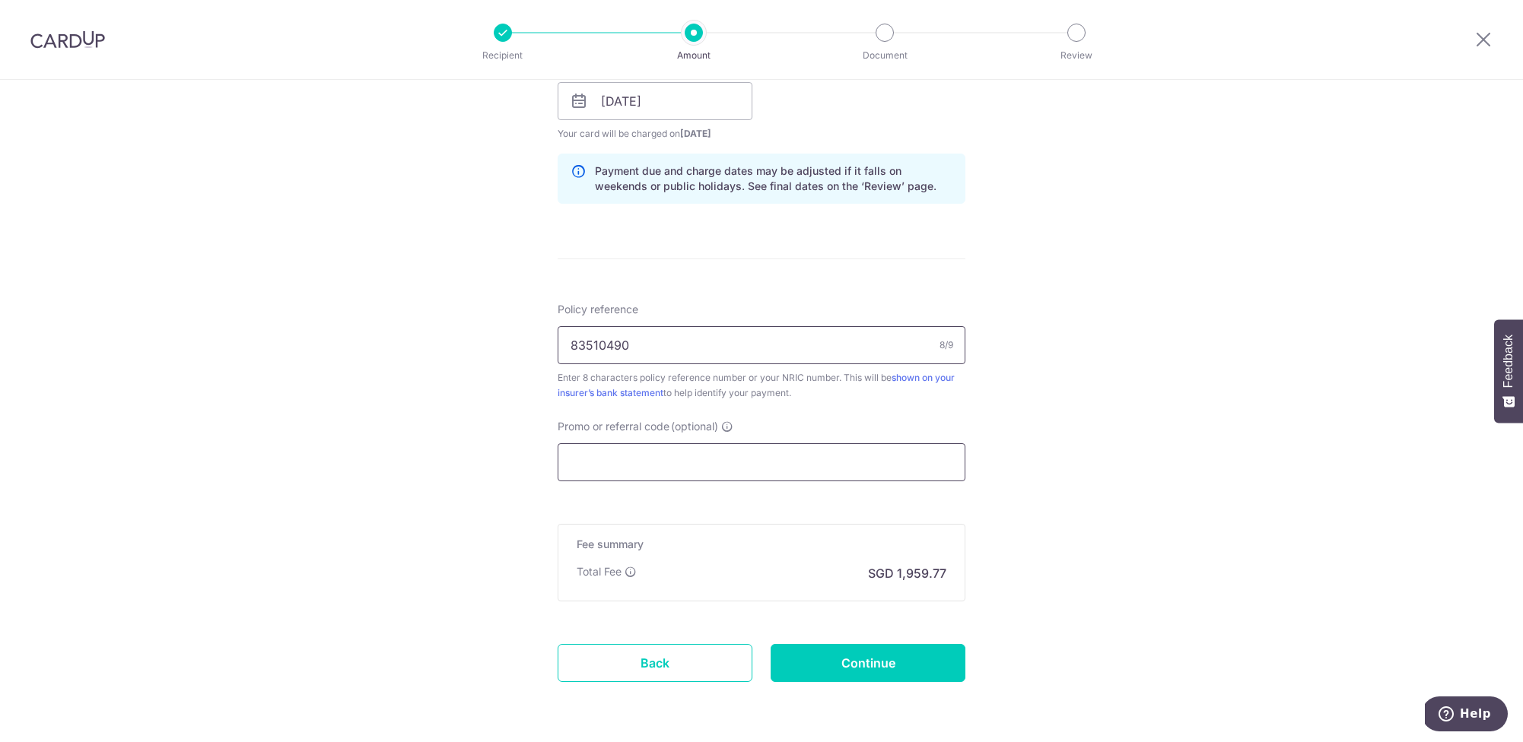
type input "83510490"
click at [605, 453] on input "Promo or referral code (optional)" at bounding box center [762, 462] width 408 height 38
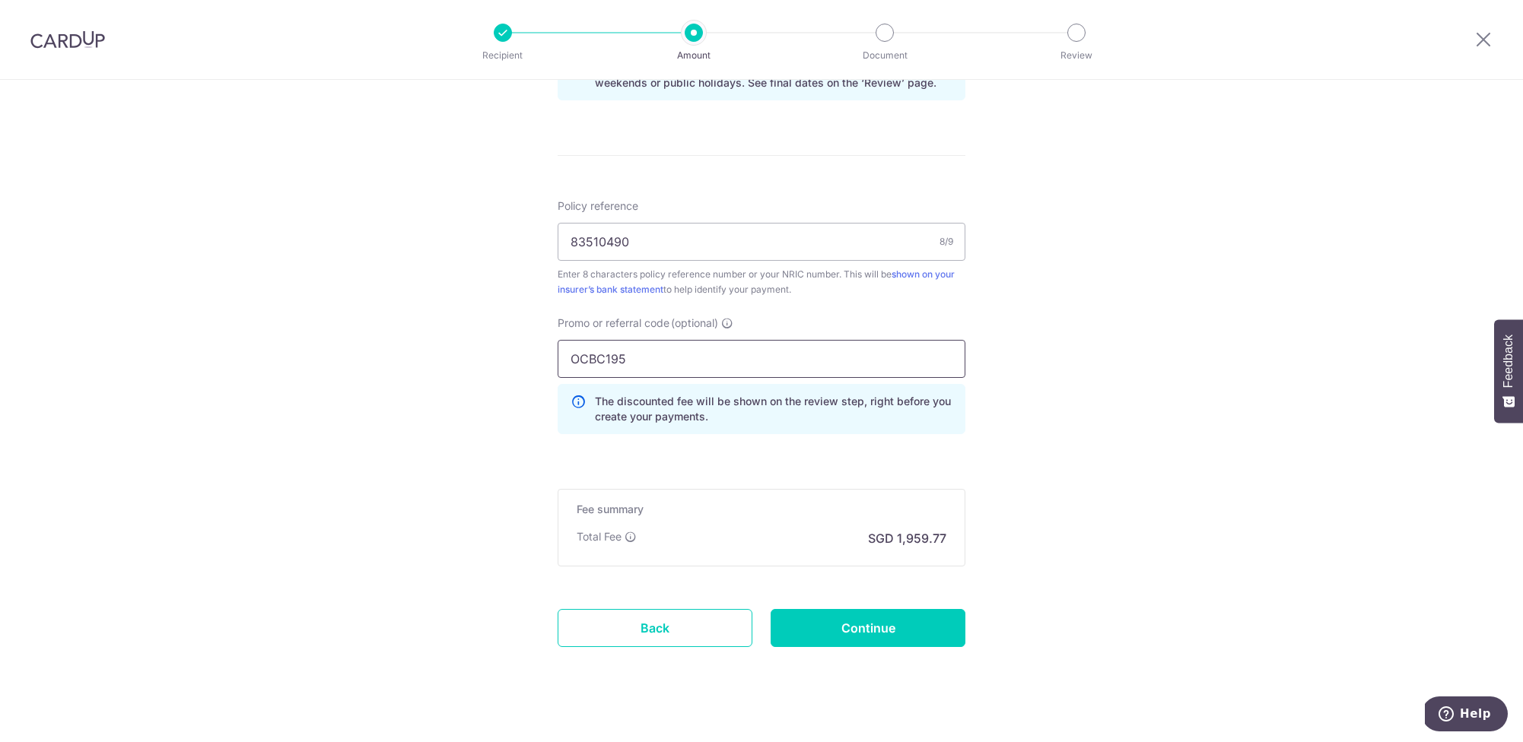
scroll to position [833, 0]
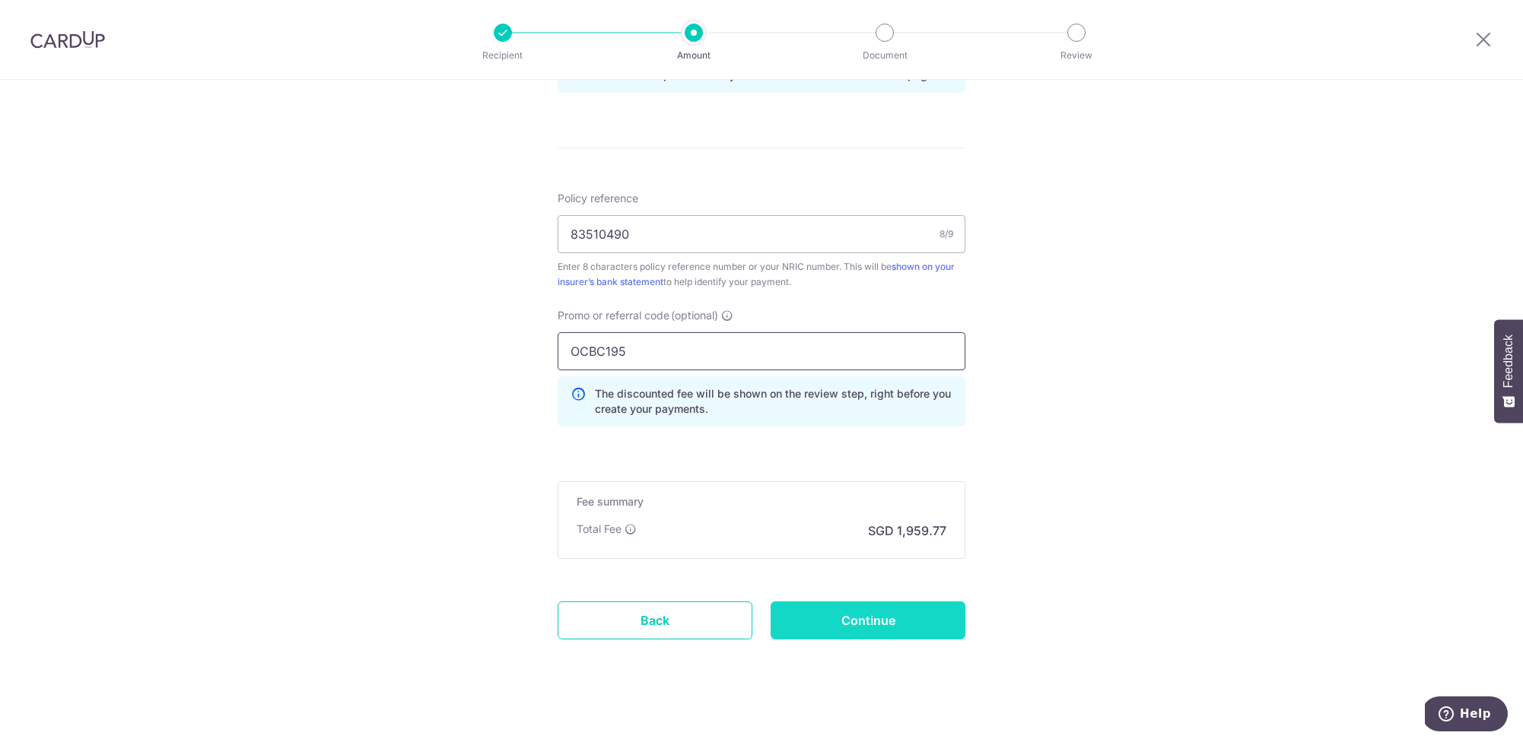
type input "OCBC195"
click at [858, 615] on input "Continue" at bounding box center [868, 621] width 195 height 38
type input "Create Schedule"
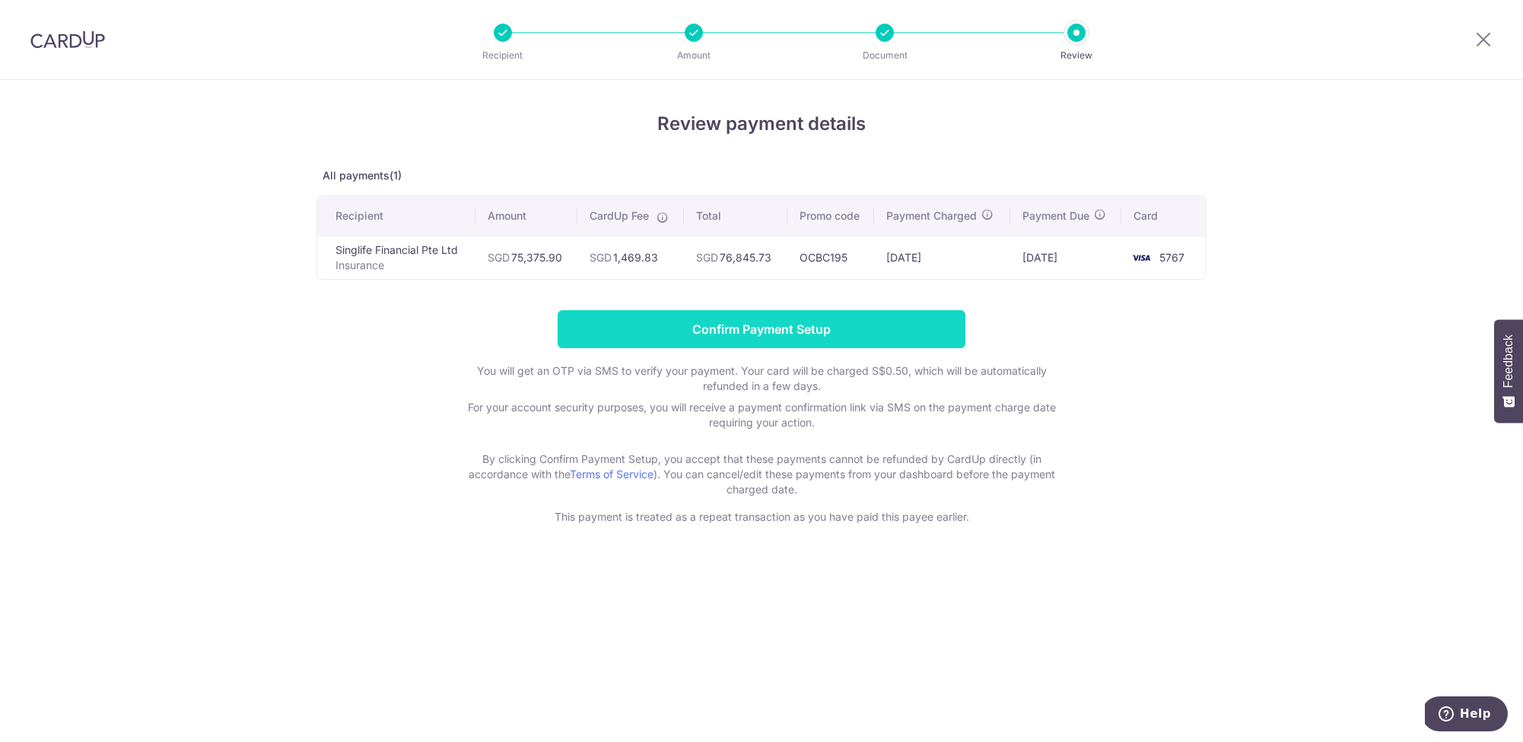
click at [760, 334] on input "Confirm Payment Setup" at bounding box center [762, 329] width 408 height 38
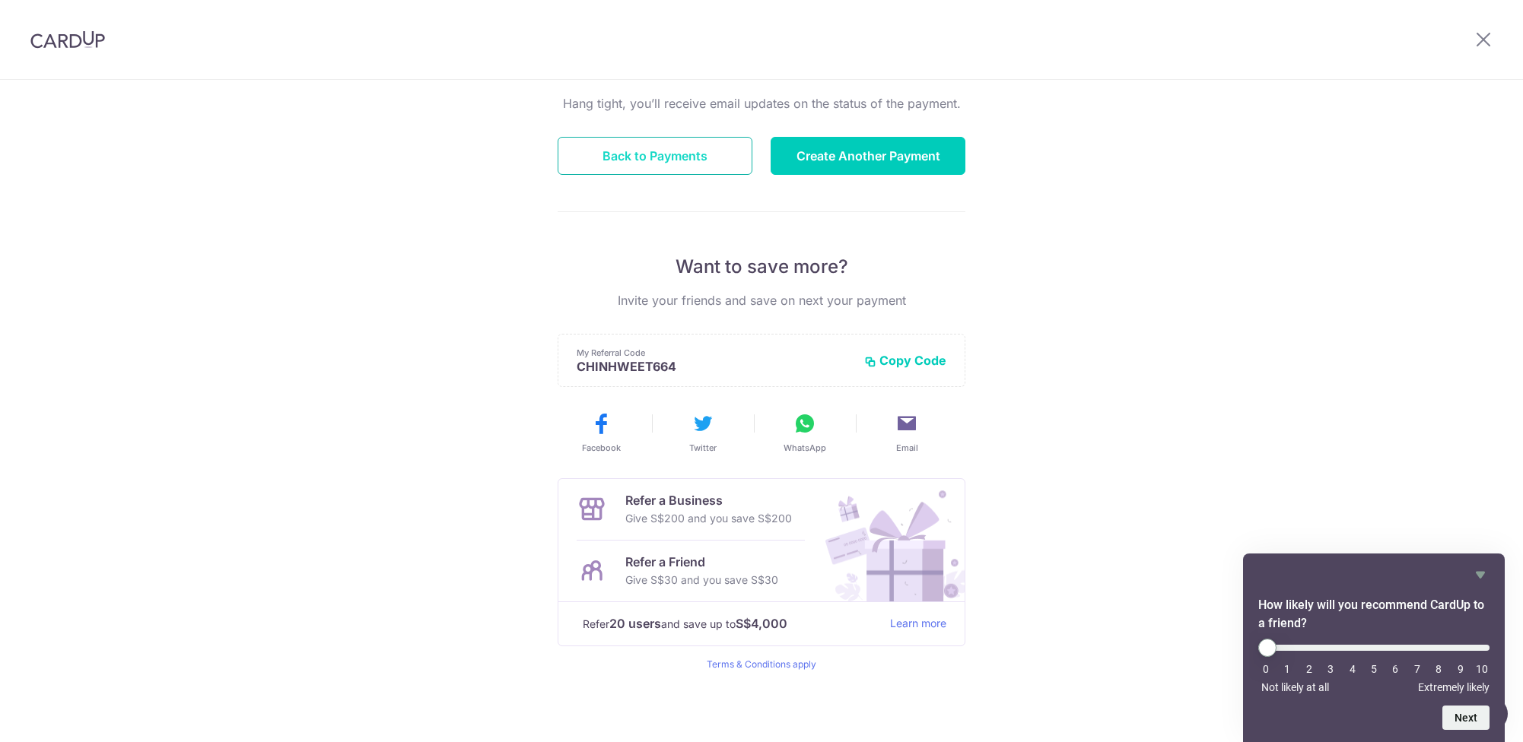
scroll to position [151, 0]
